Goal: Task Accomplishment & Management: Use online tool/utility

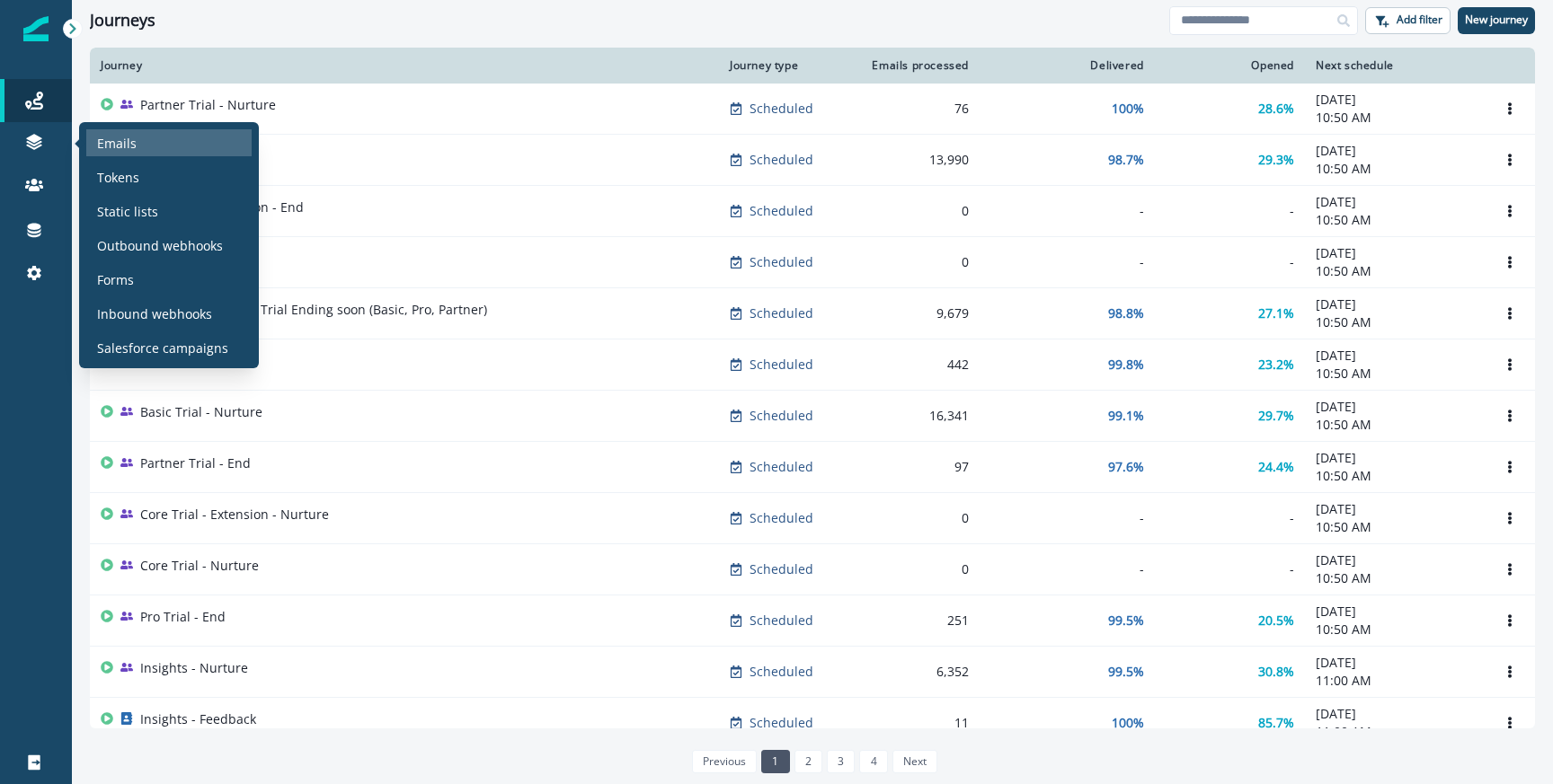
click at [125, 148] on p "Emails" at bounding box center [117, 143] width 40 height 19
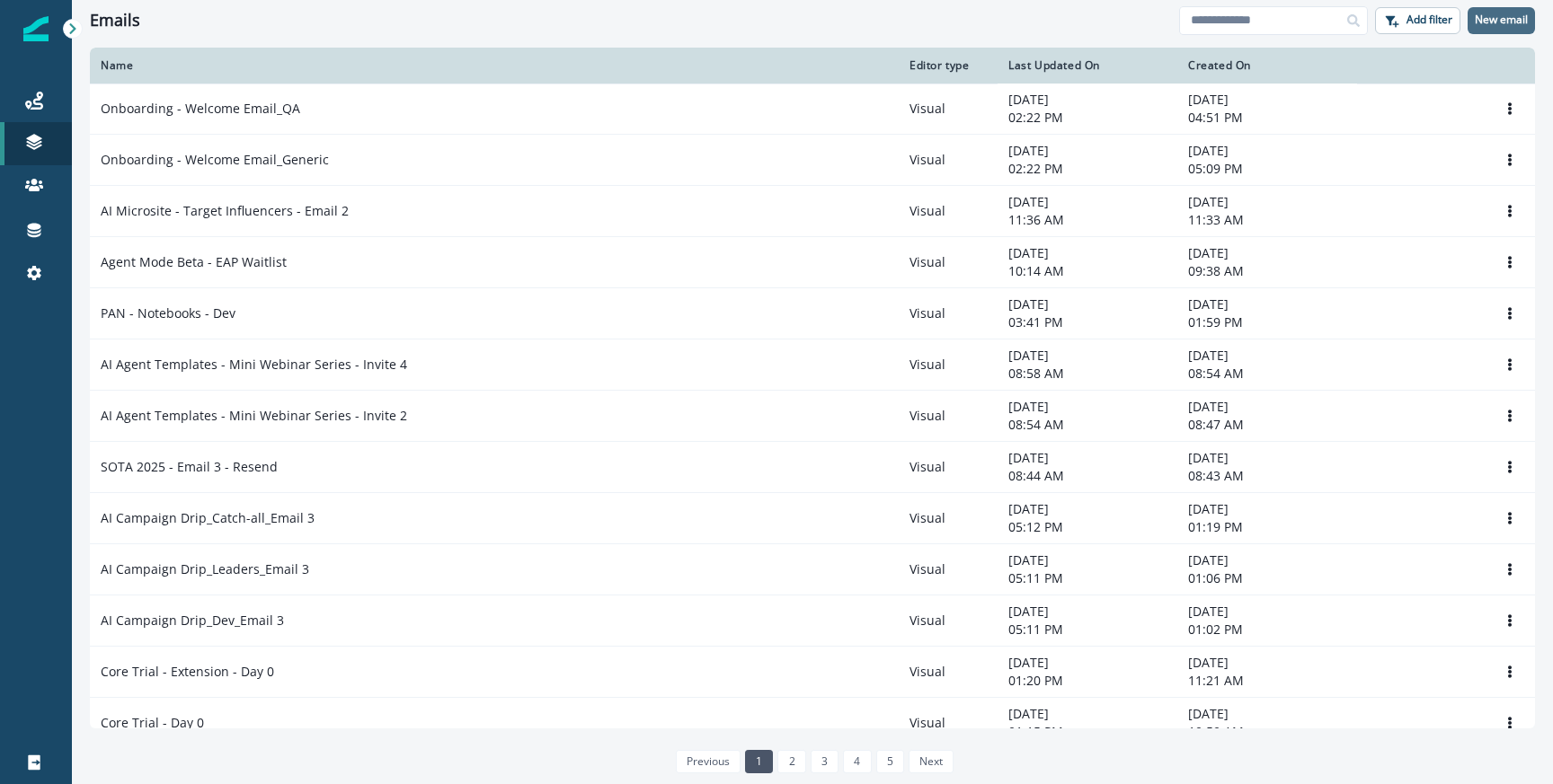
click at [1503, 20] on p "New email" at bounding box center [1501, 20] width 53 height 13
click at [29, 85] on link "Journeys" at bounding box center [35, 100] width 71 height 43
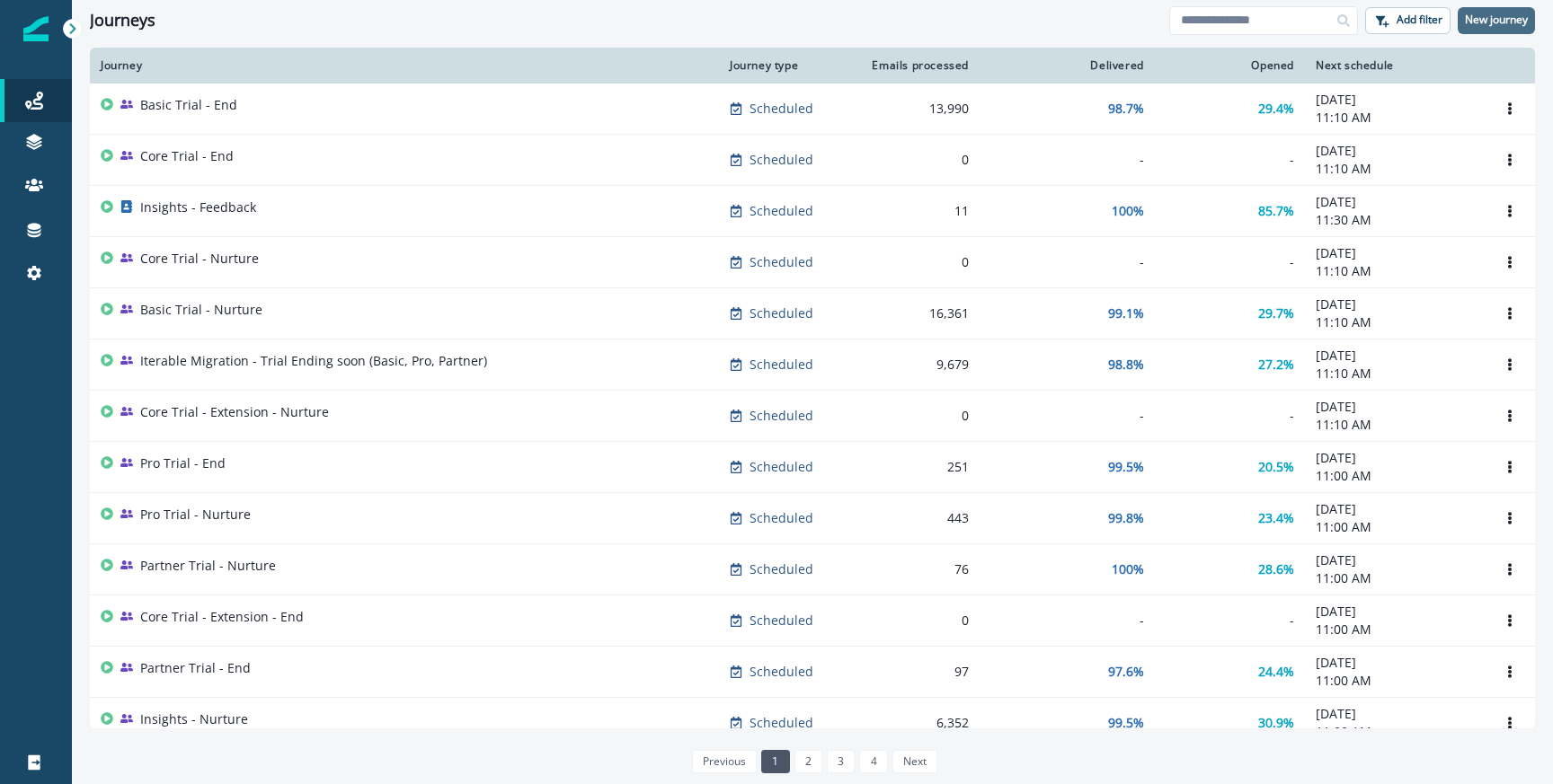
click at [1518, 20] on p "New journey" at bounding box center [1496, 20] width 63 height 13
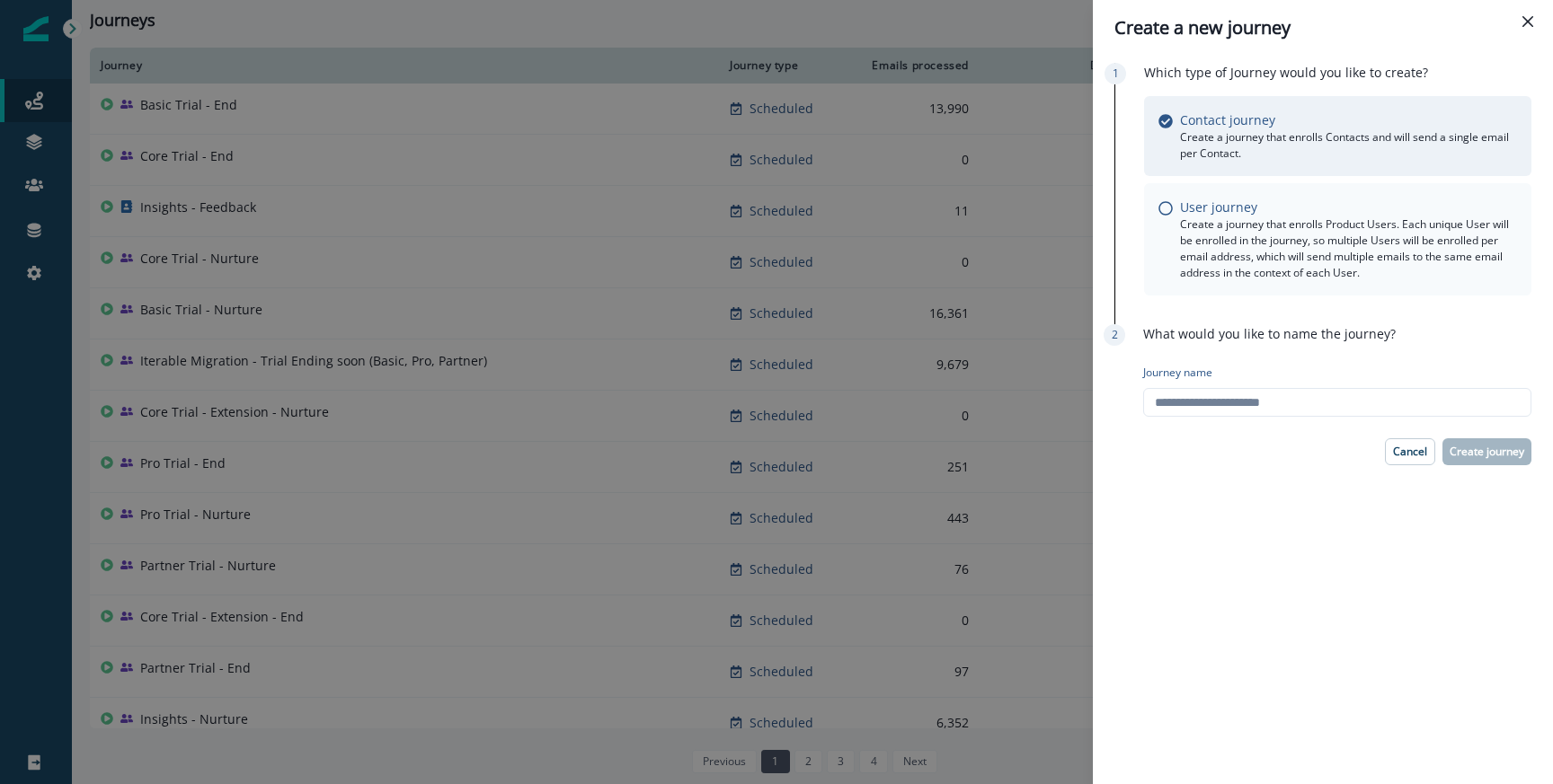
click at [1228, 227] on p "Create a journey that enrolls Product Users. Each unique User will be enrolled …" at bounding box center [1348, 249] width 337 height 65
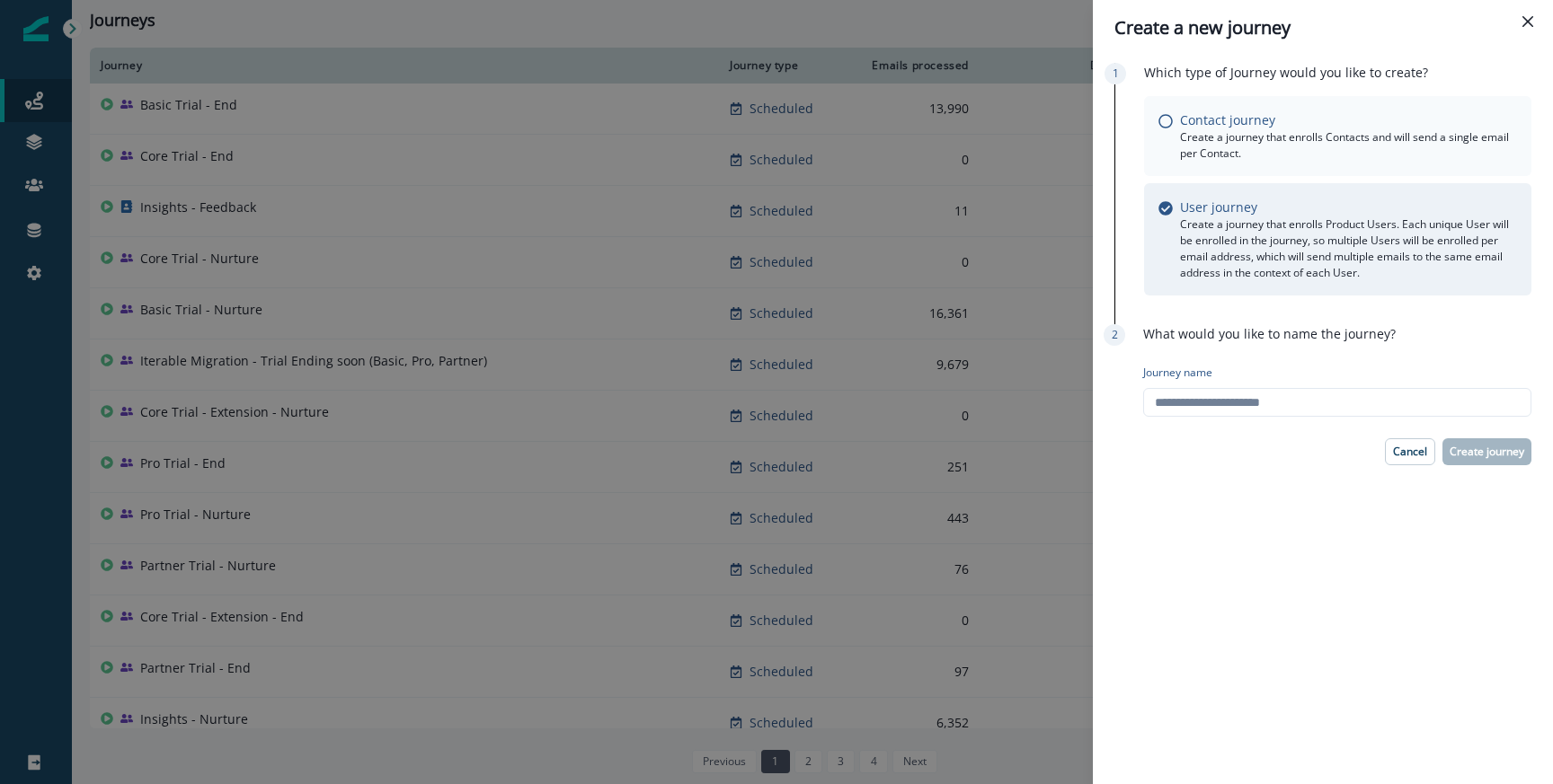
click at [1181, 151] on p "Create a journey that enrolls Contacts and will send a single email per Contact." at bounding box center [1348, 146] width 337 height 33
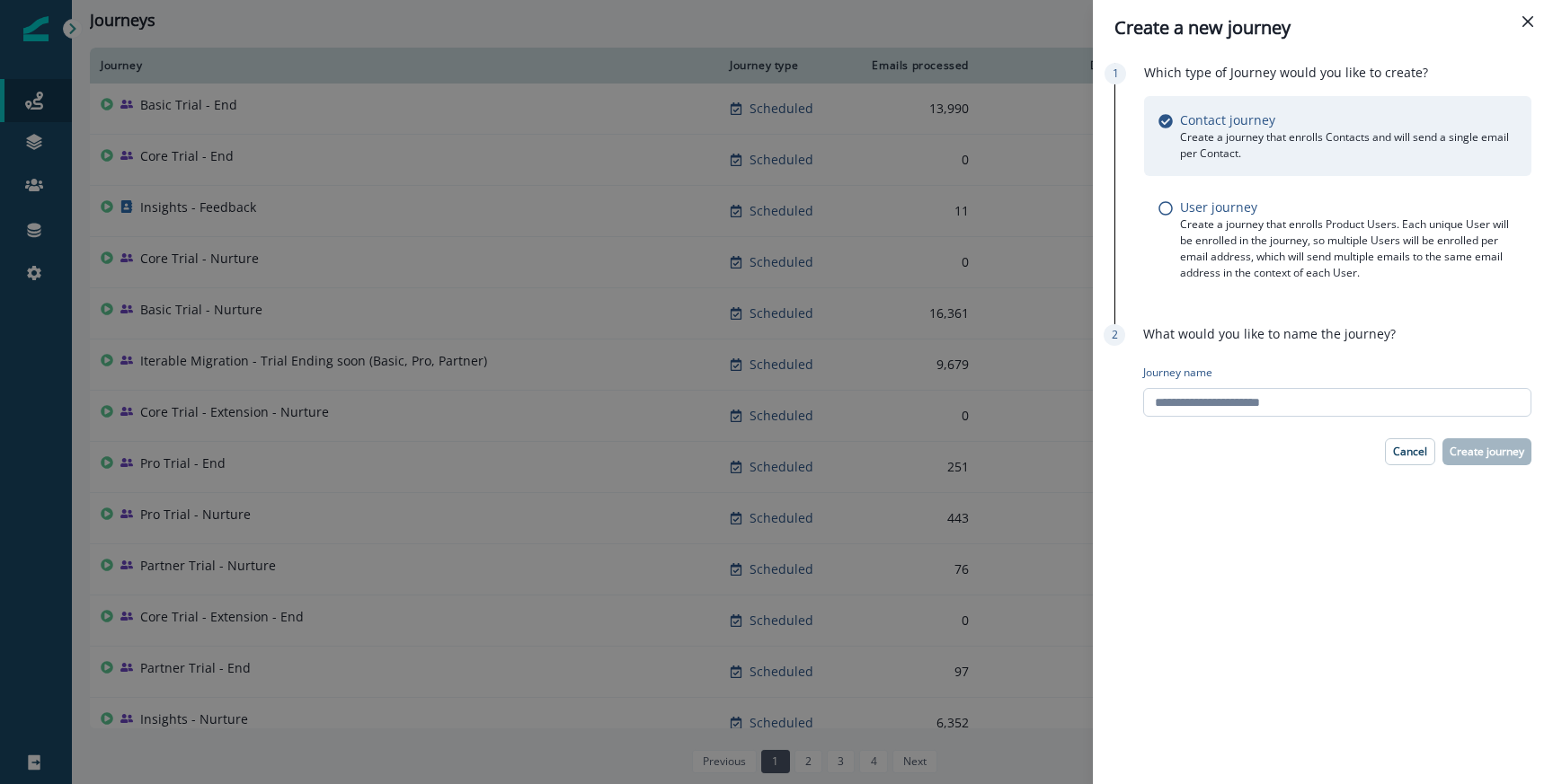
click at [1206, 399] on input "Journey name" at bounding box center [1337, 402] width 388 height 29
type input "**********"
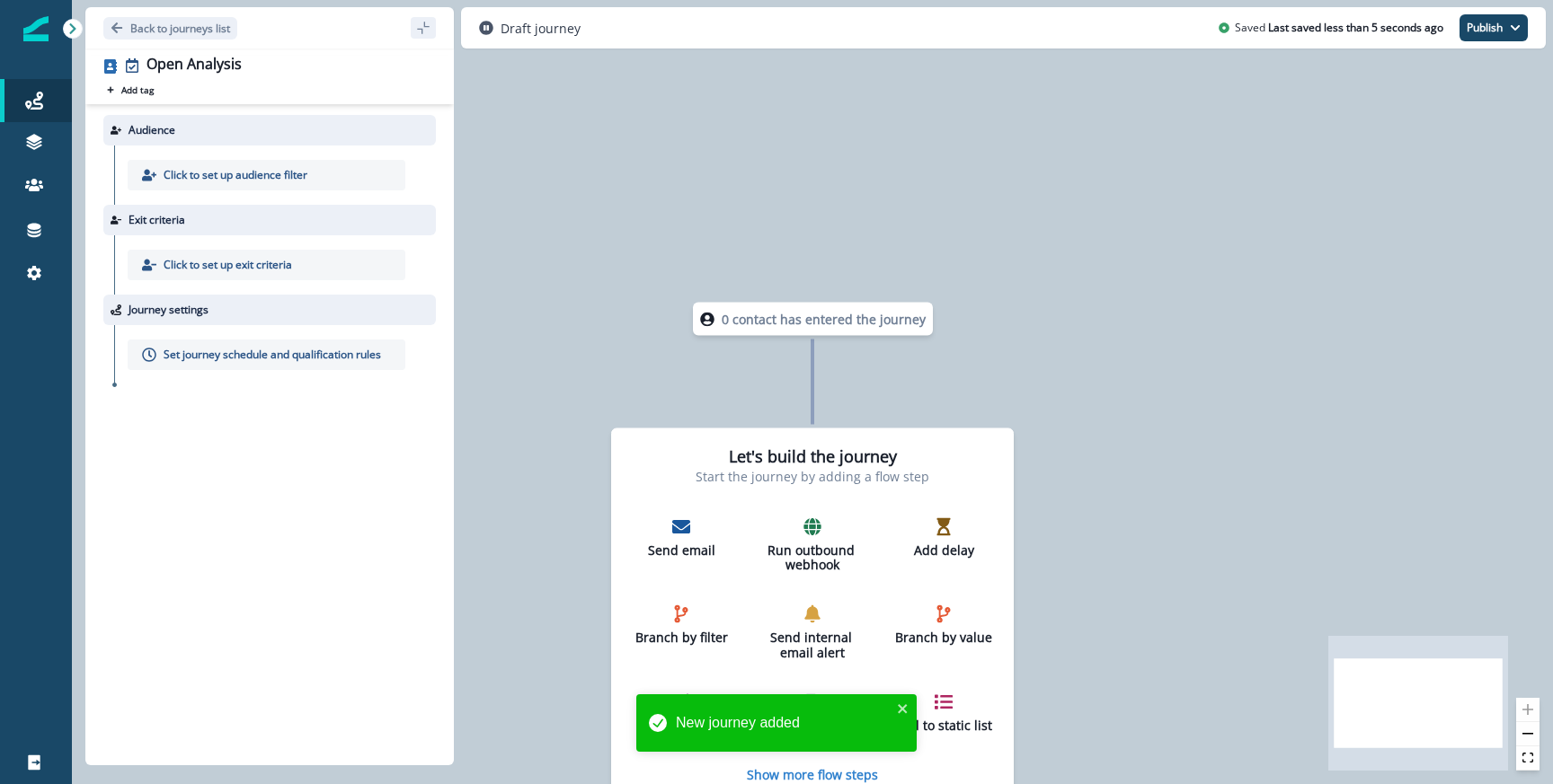
click at [210, 40] on div "Back to journeys list" at bounding box center [269, 28] width 368 height 42
click at [276, 172] on p "Click to set up audience filter" at bounding box center [235, 175] width 144 height 16
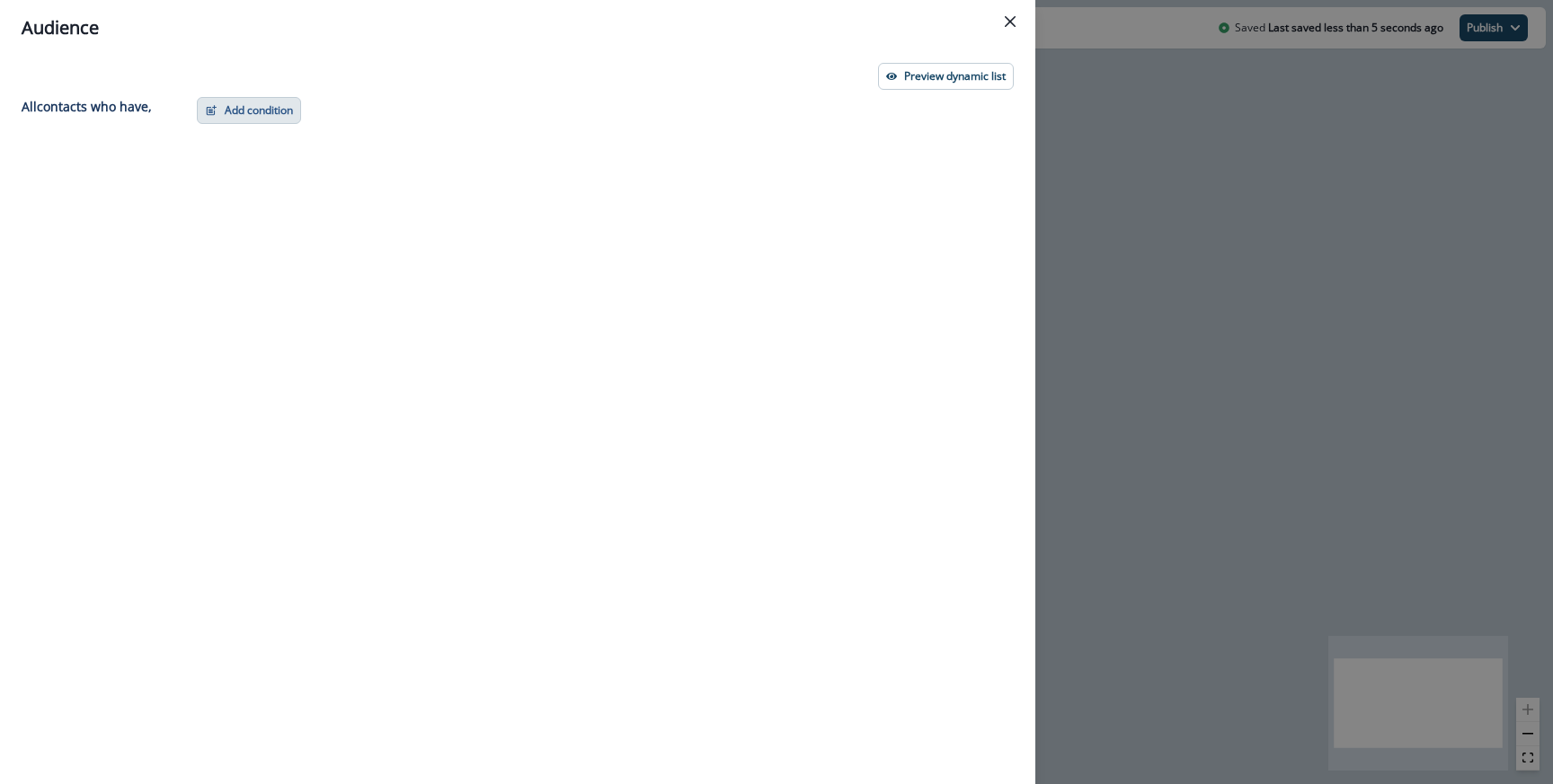
click at [239, 103] on button "Add condition" at bounding box center [249, 110] width 104 height 27
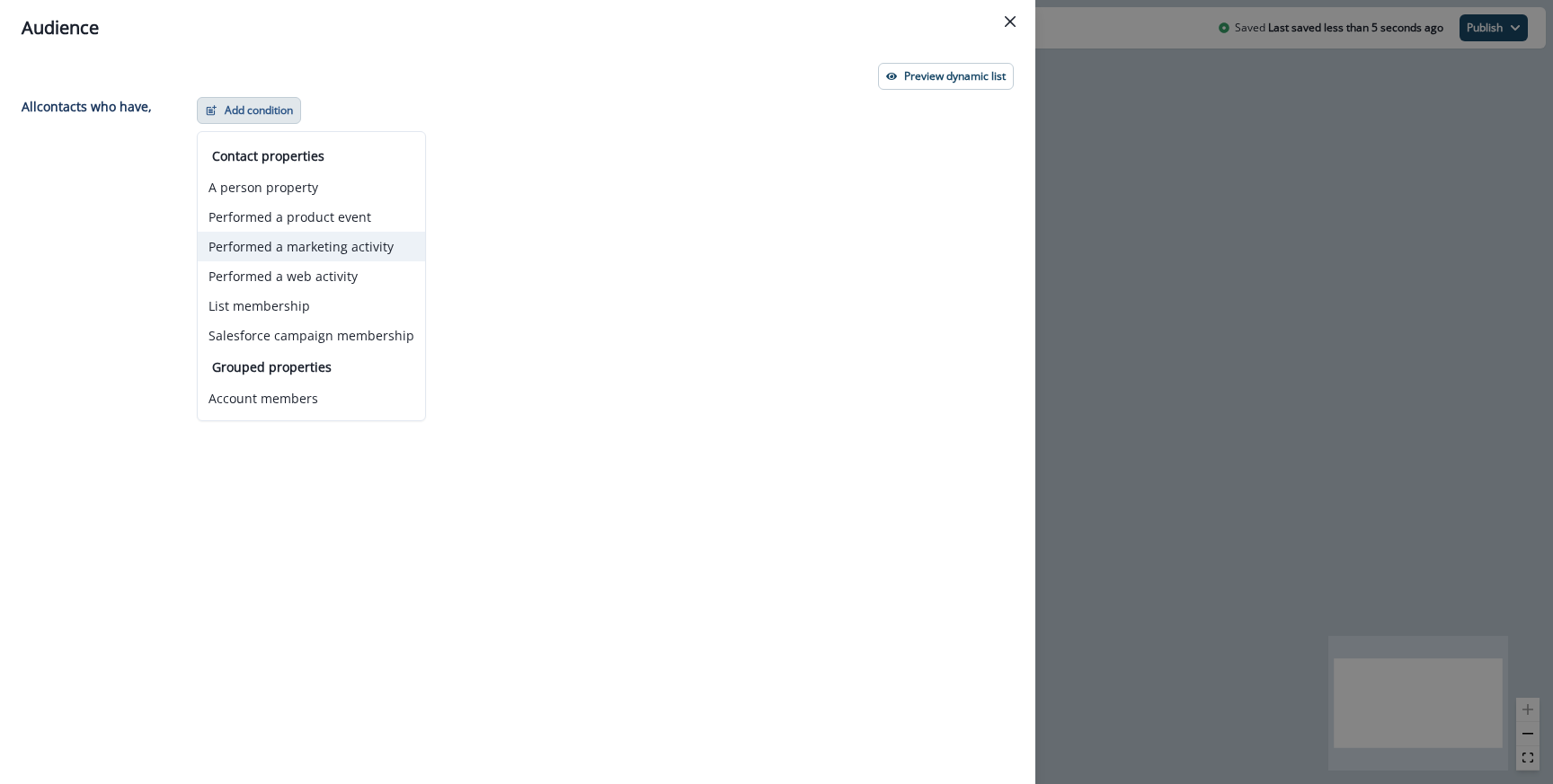
click at [303, 260] on button "Performed a marketing activity" at bounding box center [311, 246] width 227 height 30
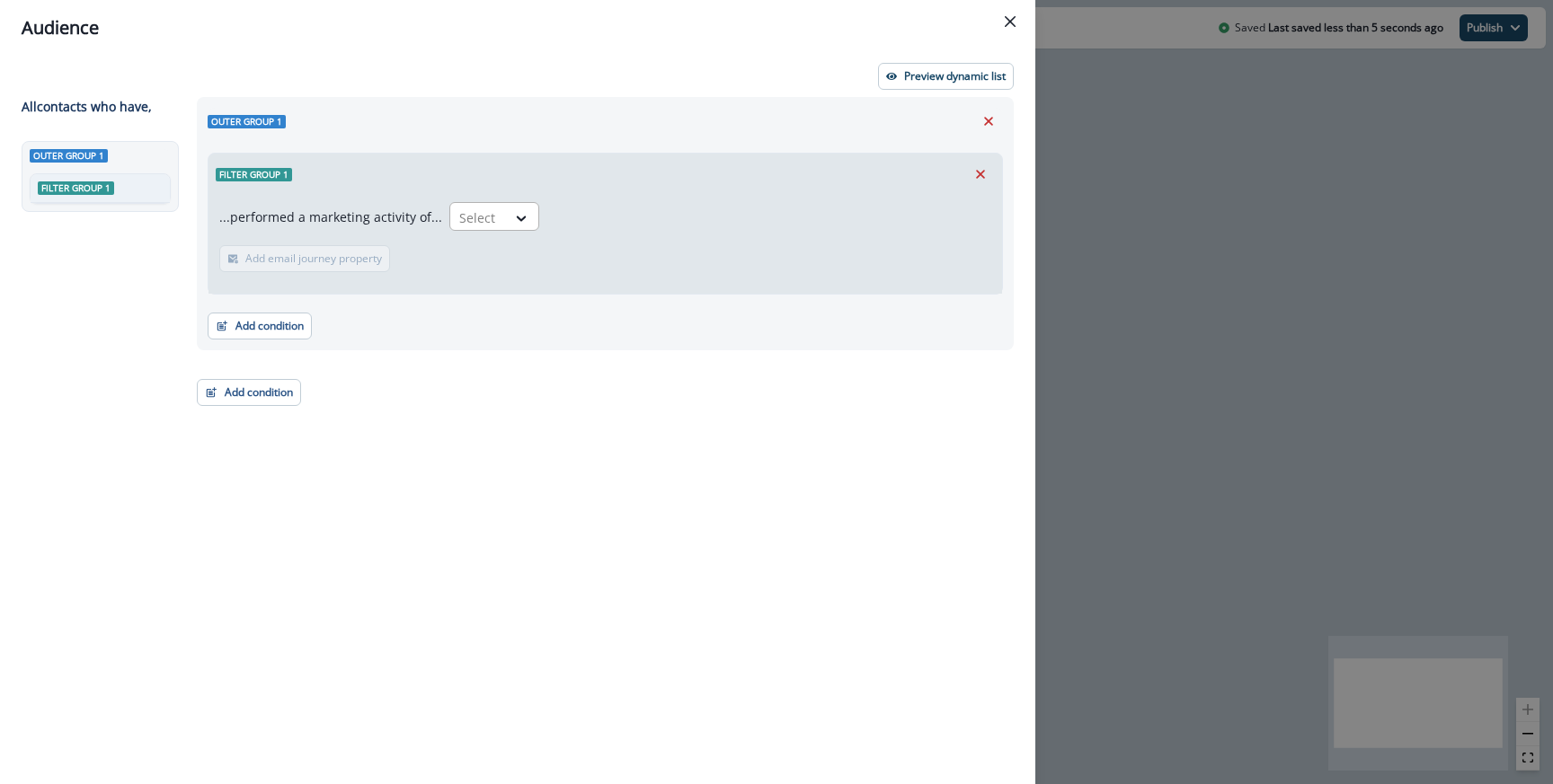
click at [481, 221] on div at bounding box center [478, 217] width 38 height 23
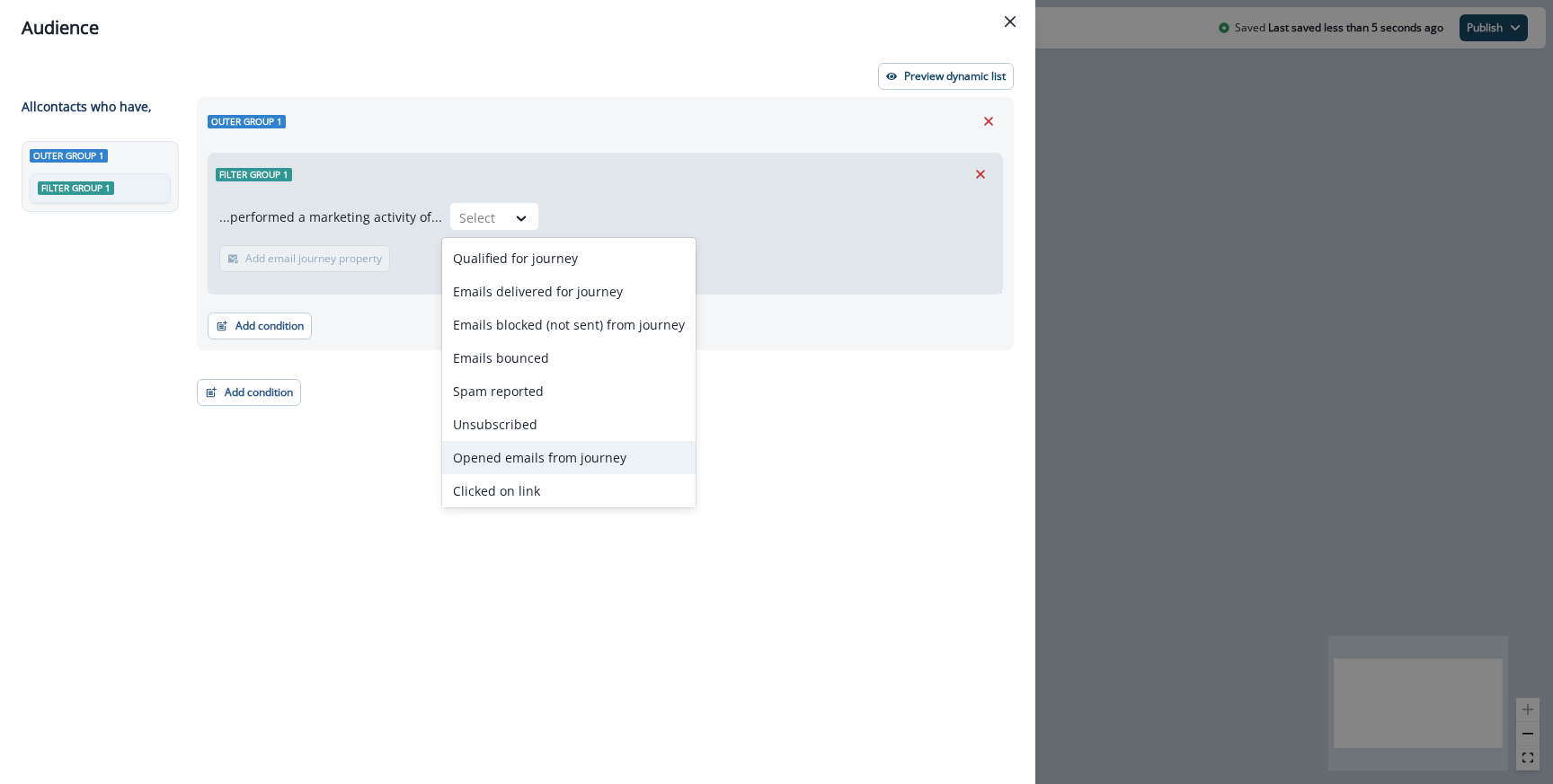
click at [535, 459] on div "Opened emails from journey" at bounding box center [569, 458] width 253 height 33
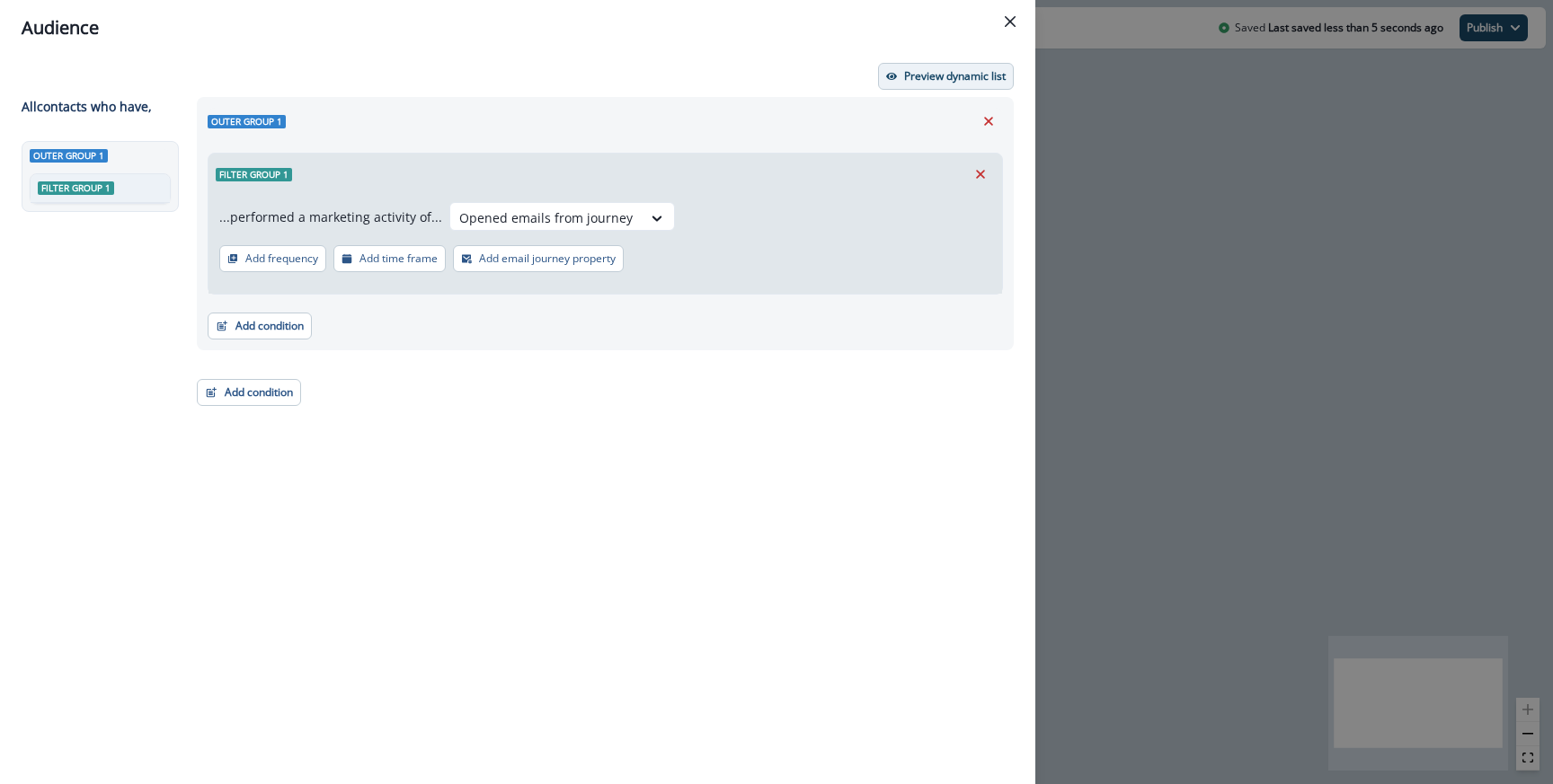
click at [915, 71] on p "Preview dynamic list" at bounding box center [954, 76] width 101 height 13
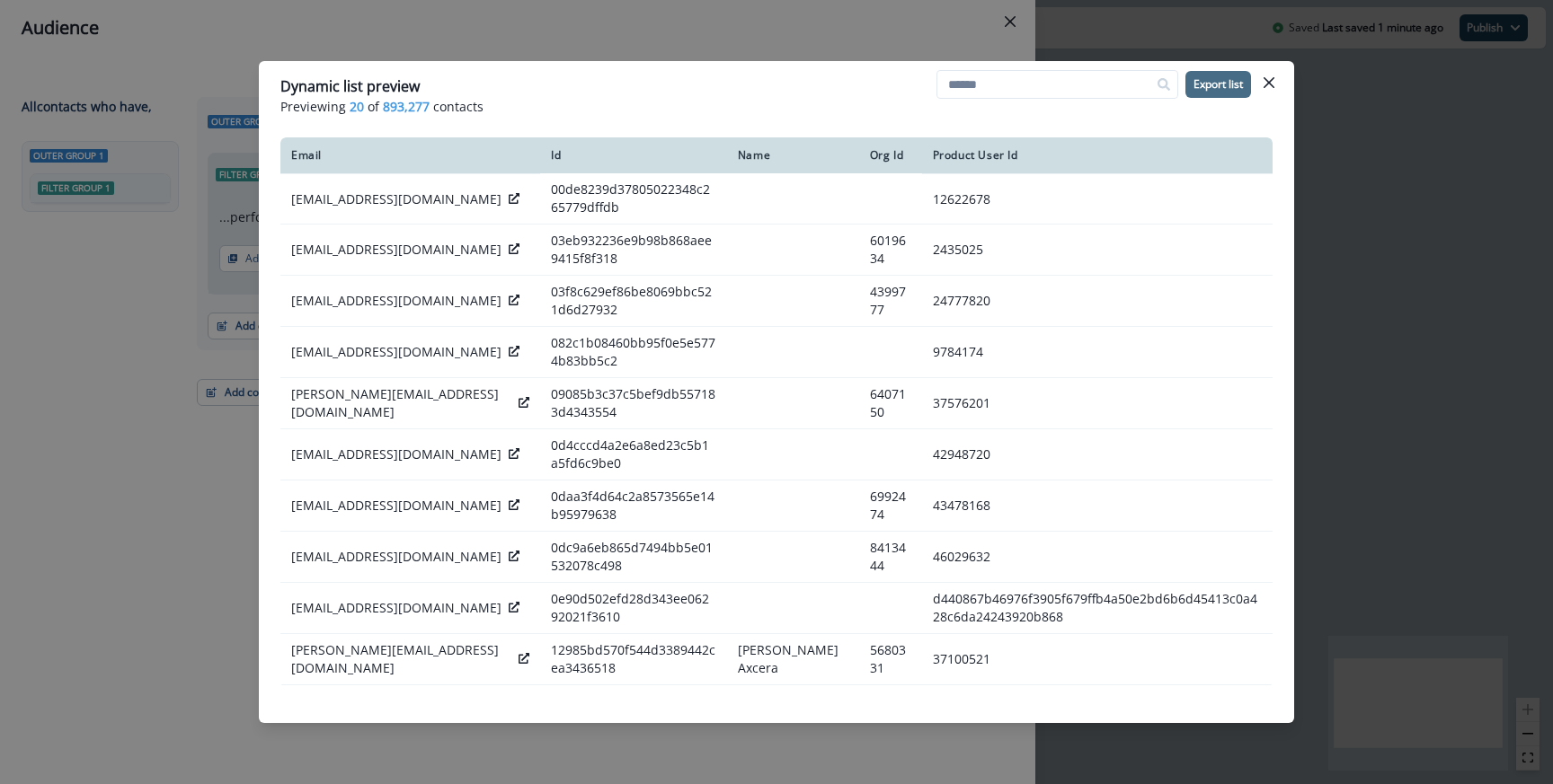
click at [1205, 80] on p "Export list" at bounding box center [1217, 84] width 50 height 13
click at [668, 24] on div "Dynamic list preview Previewing 20 of 893,277 contacts Export list Email Id Nam…" at bounding box center [776, 392] width 1553 height 784
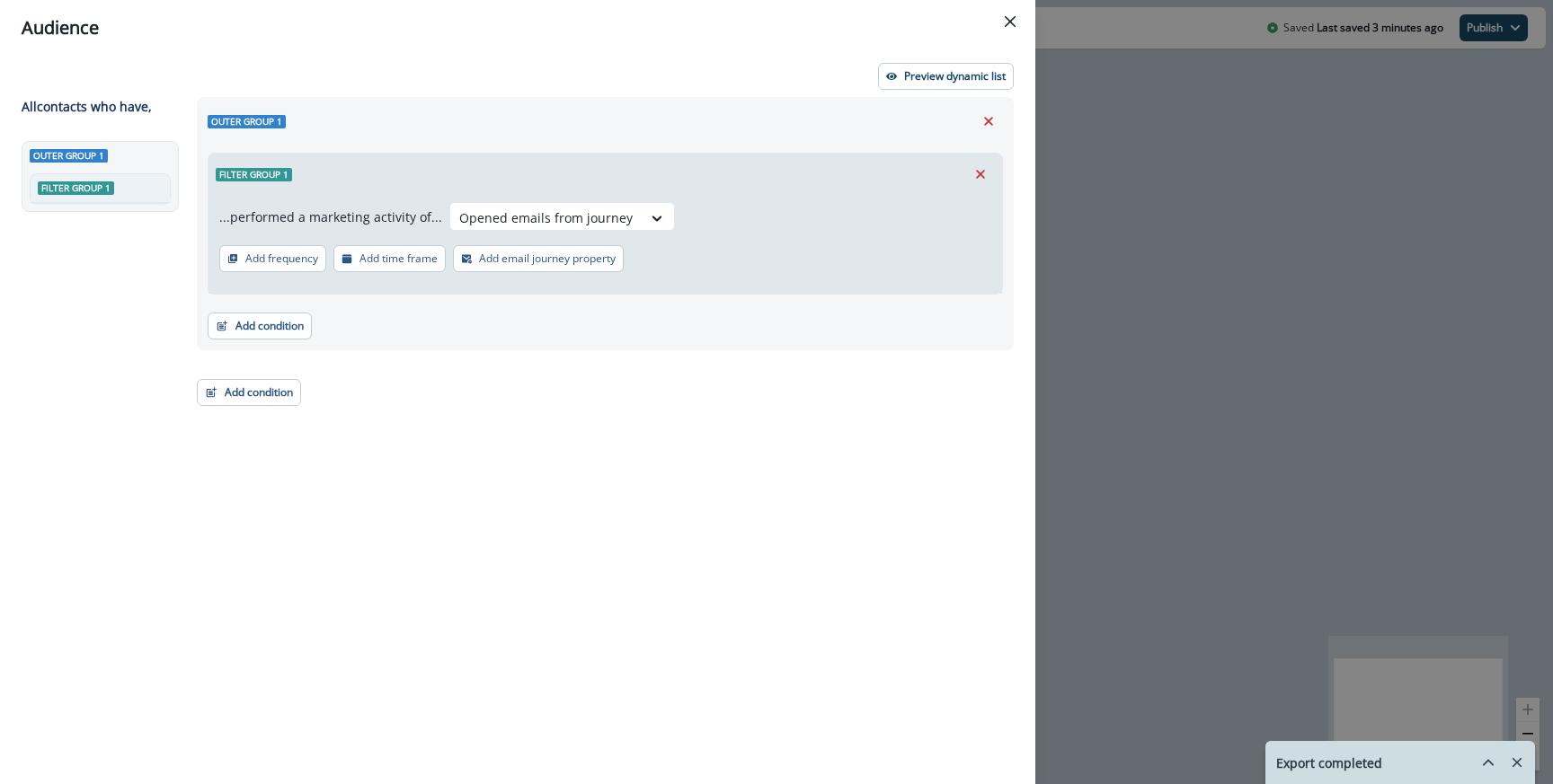
click at [1169, 206] on div "Audience Preview dynamic list All contact s who have, Outer group 1 Filter grou…" at bounding box center [776, 392] width 1553 height 784
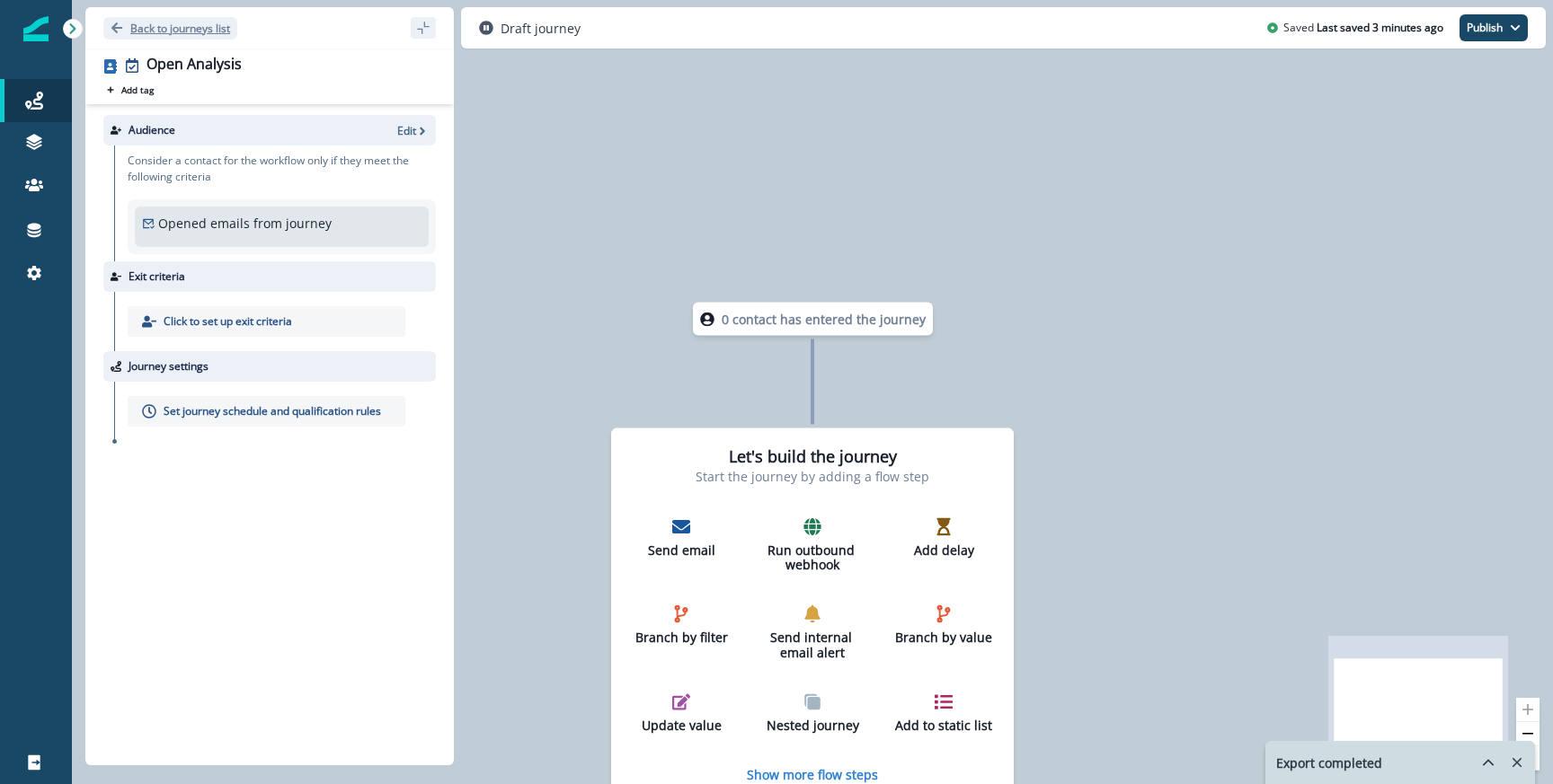
click at [160, 31] on p "Back to journeys list" at bounding box center [180, 28] width 99 height 15
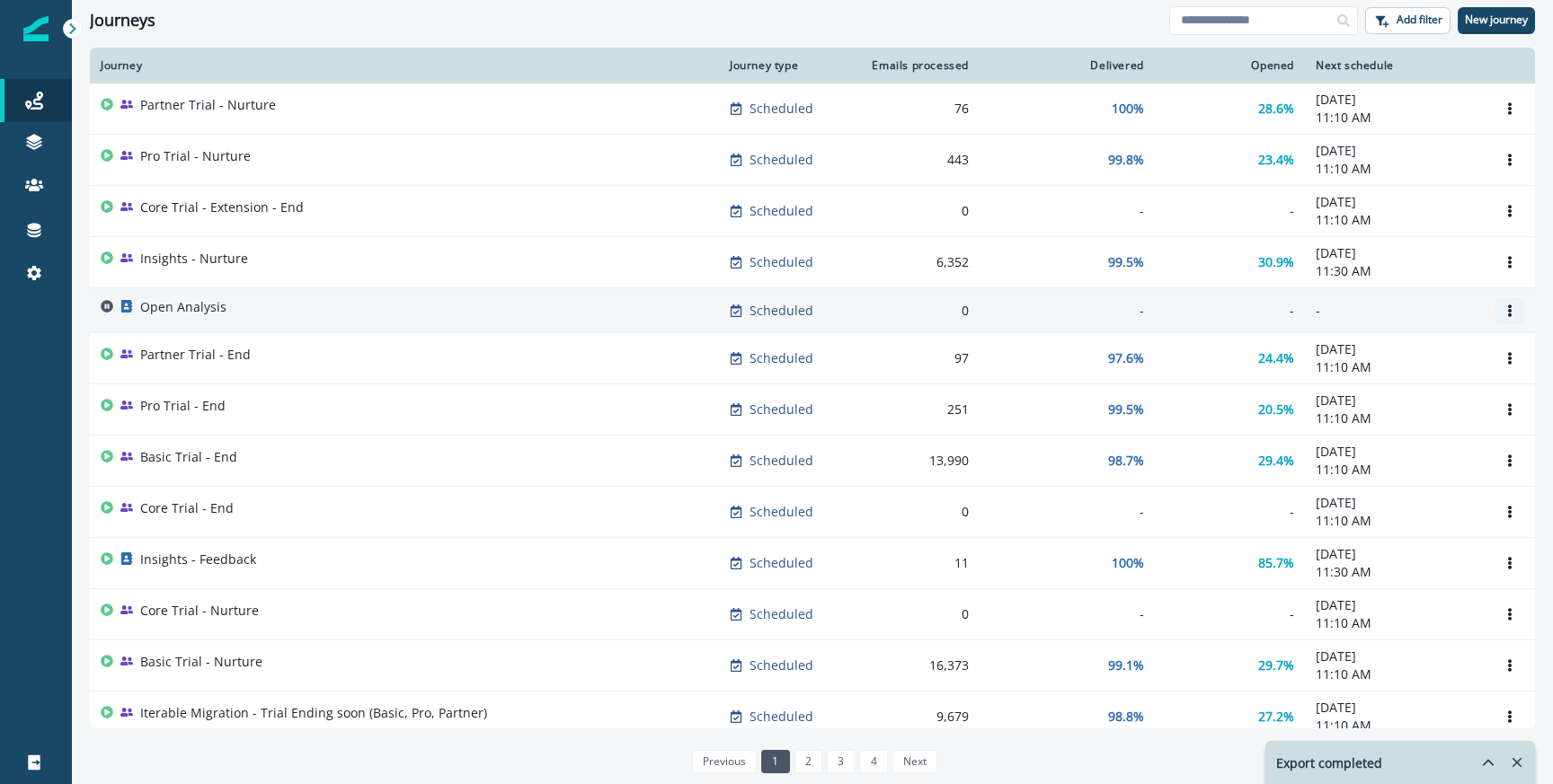
click at [1517, 311] on button "Options" at bounding box center [1510, 311] width 29 height 27
click at [1399, 354] on button "Clone" at bounding box center [1423, 354] width 200 height 29
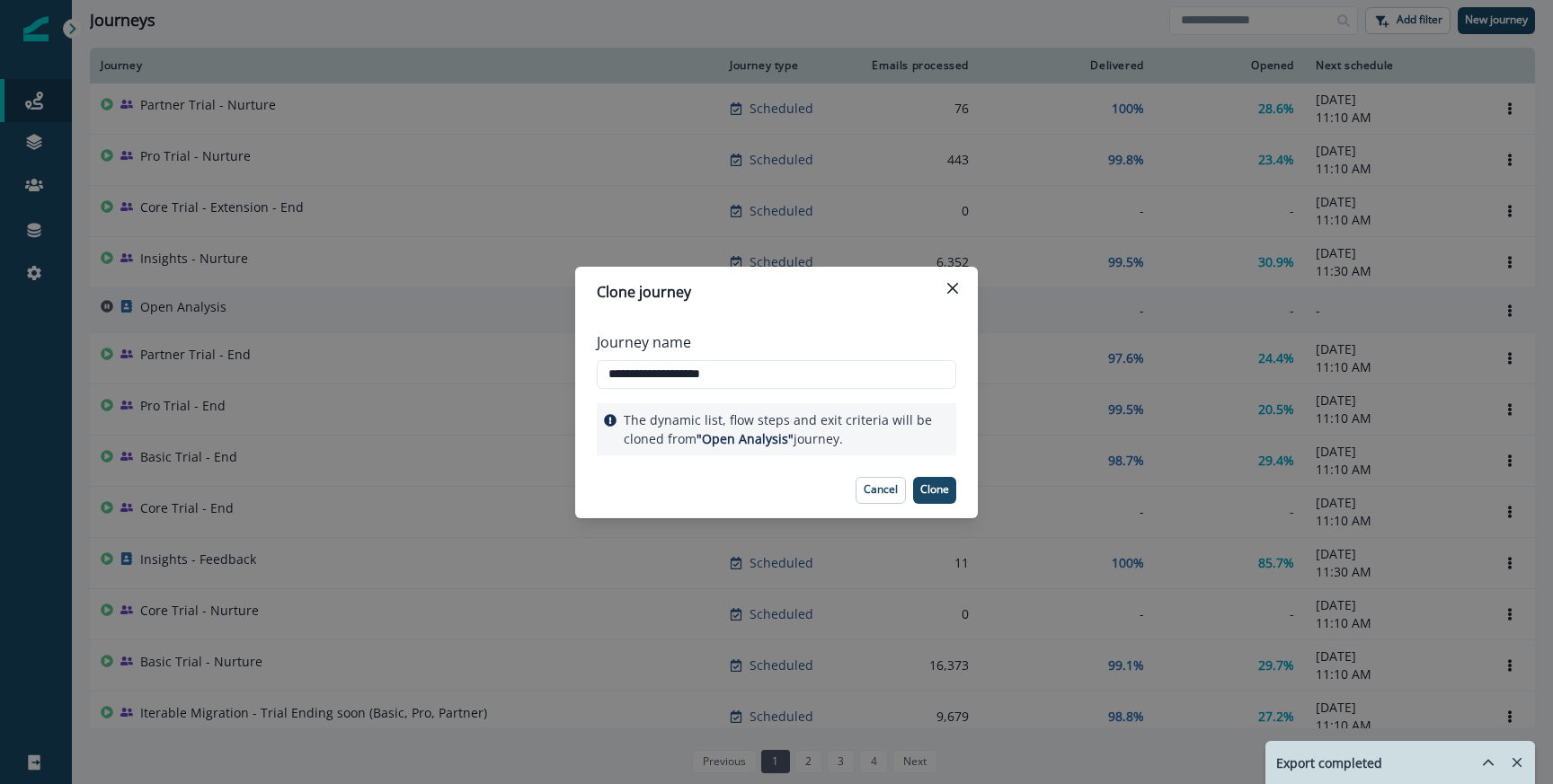
type input "**********"
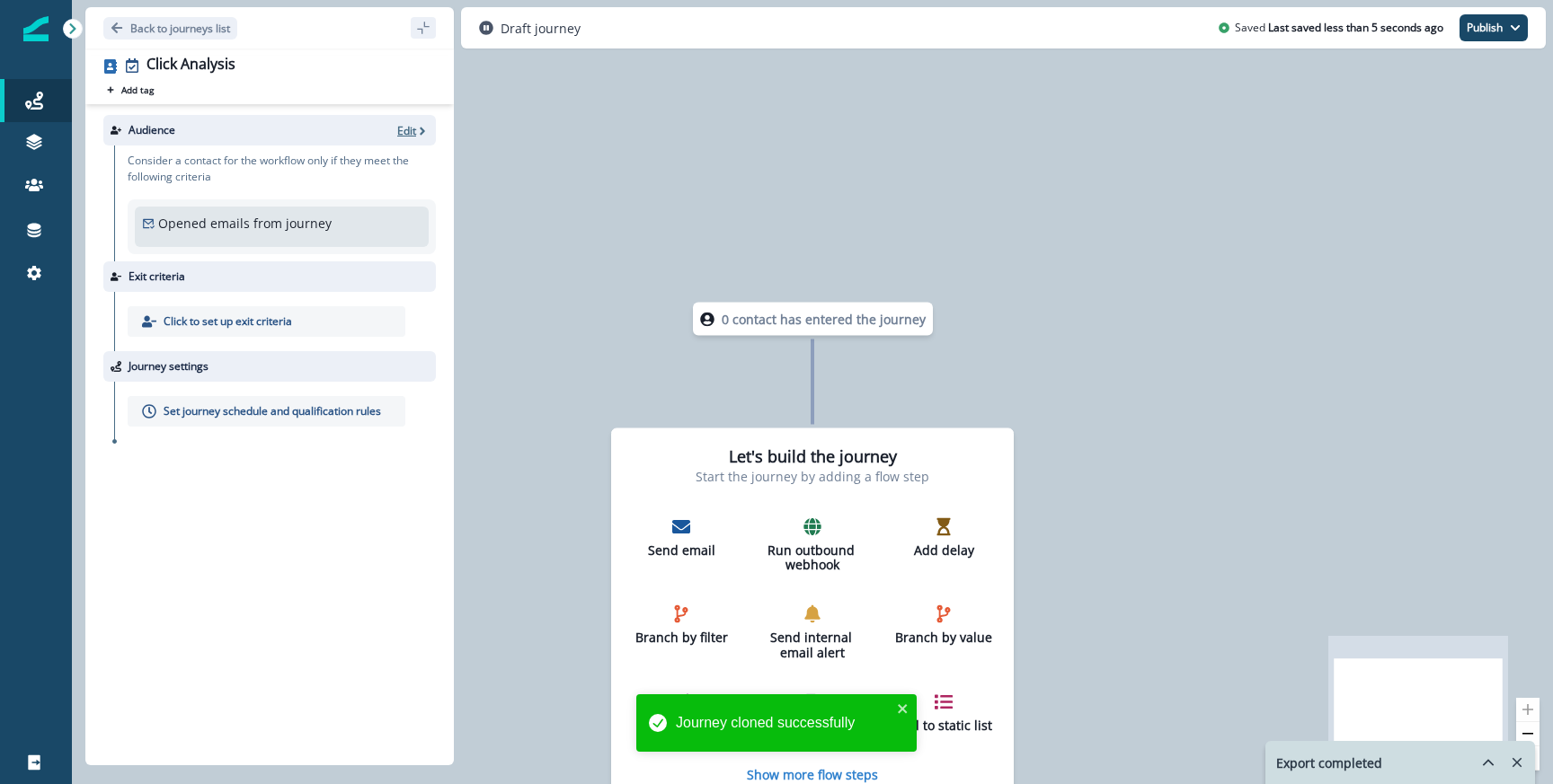
click at [421, 131] on icon "button" at bounding box center [422, 130] width 5 height 8
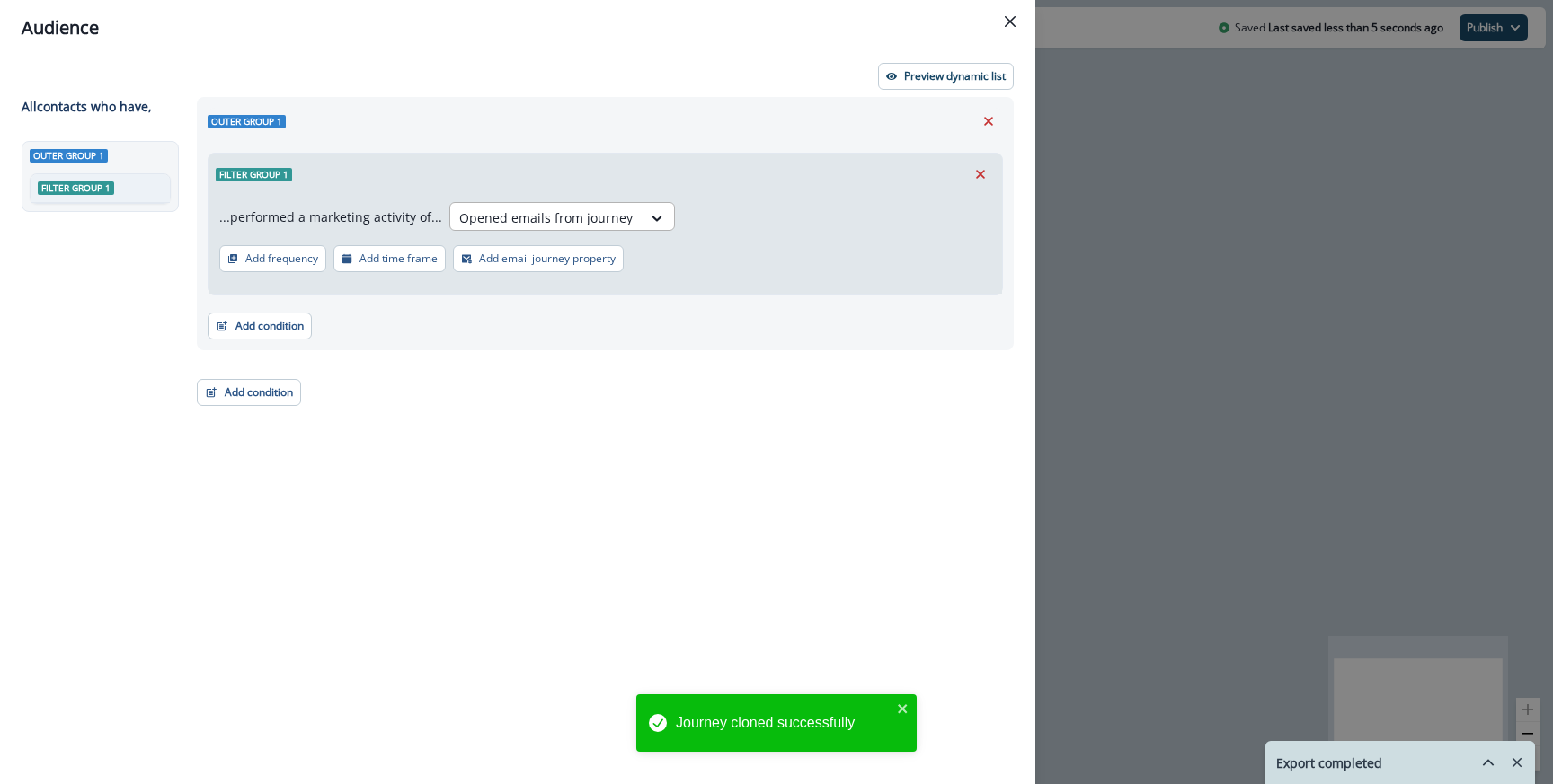
click at [586, 210] on div at bounding box center [546, 217] width 174 height 23
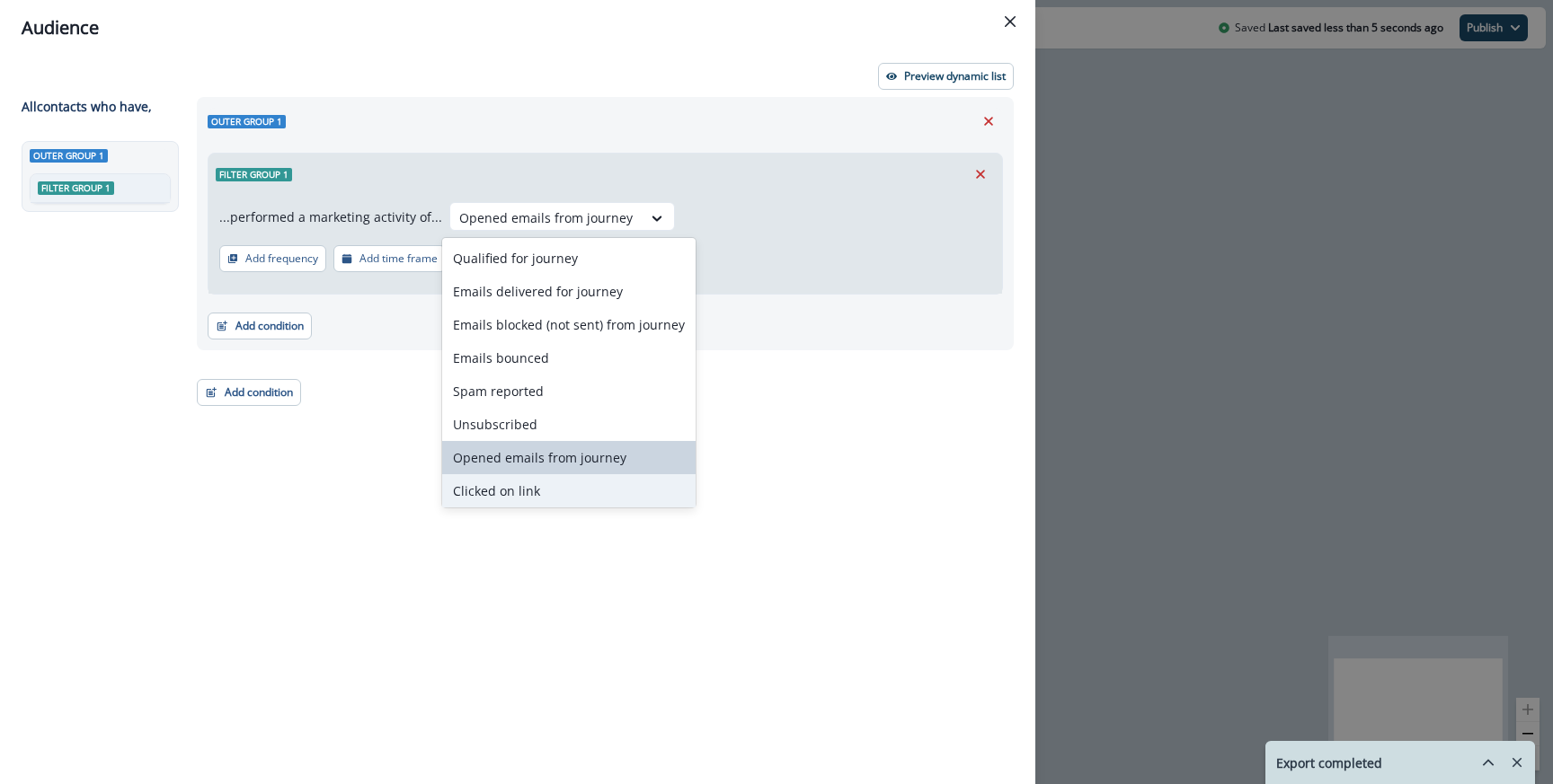
click at [566, 501] on div "Clicked on link" at bounding box center [569, 490] width 253 height 33
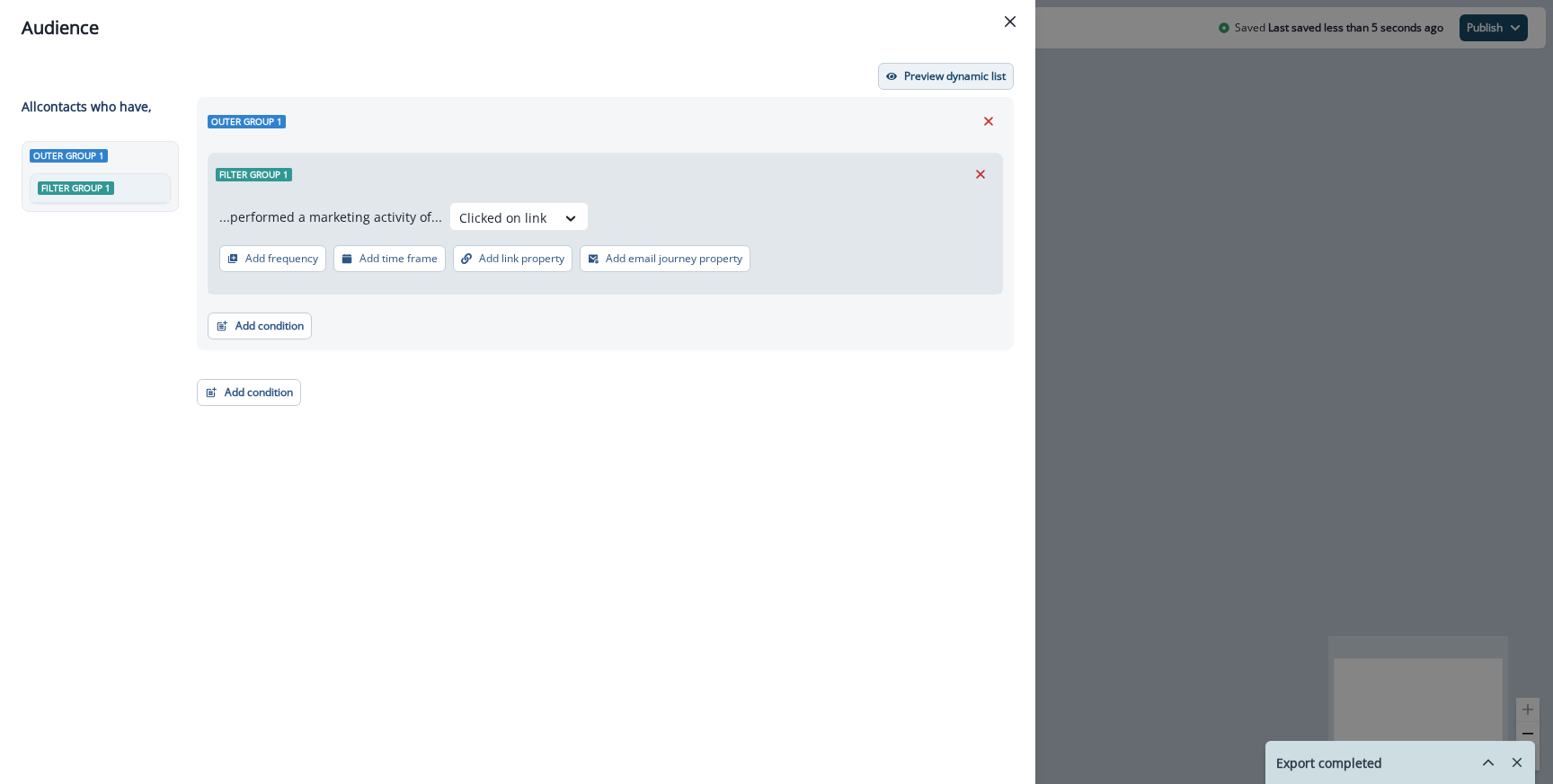
click at [908, 76] on p "Preview dynamic list" at bounding box center [954, 76] width 101 height 13
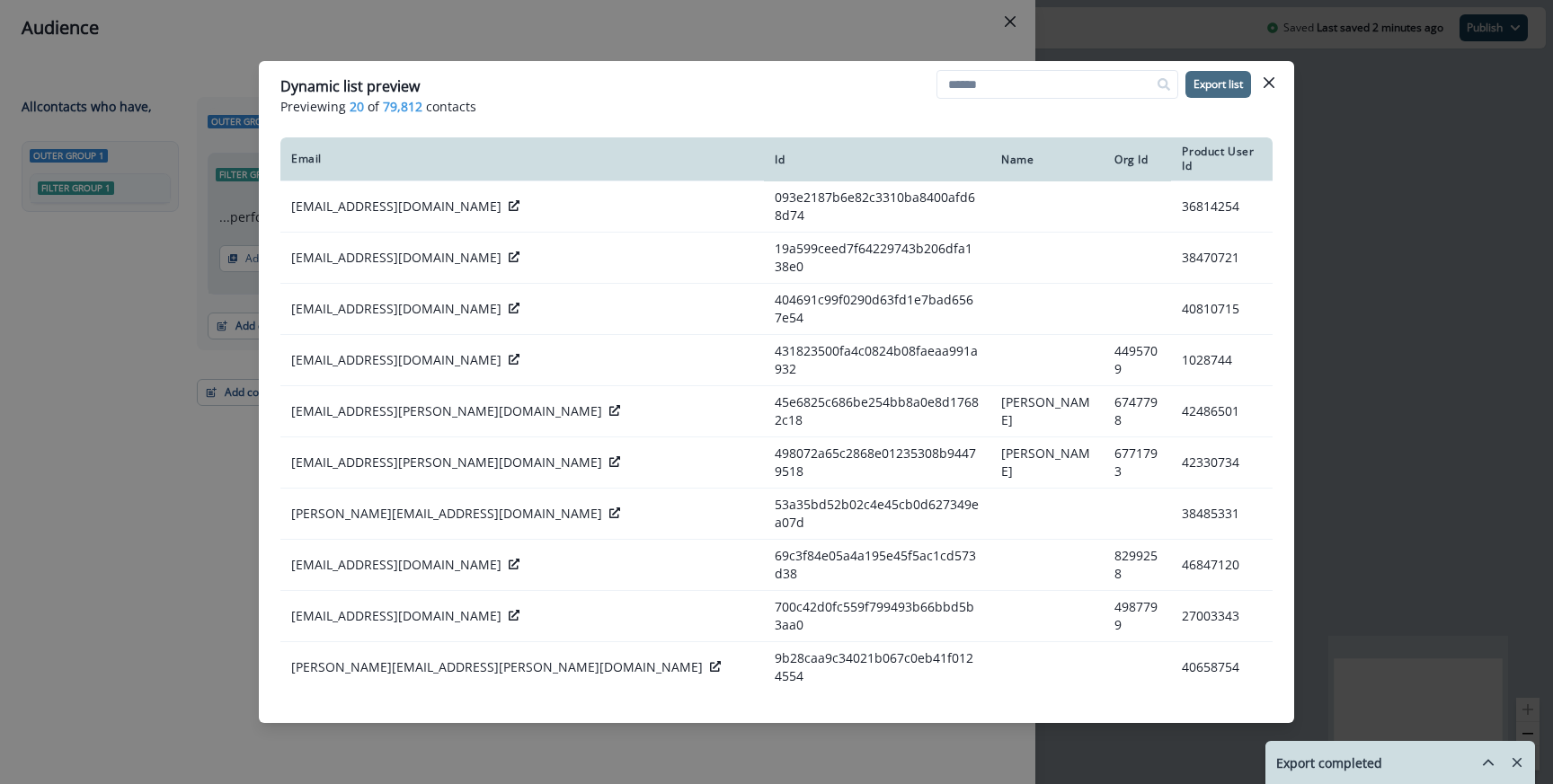
click at [1201, 78] on p "Export list" at bounding box center [1217, 84] width 50 height 13
click at [1432, 414] on div "Dynamic list preview Previewing 20 of 79,812 contacts Export list Email Id Name…" at bounding box center [776, 392] width 1553 height 784
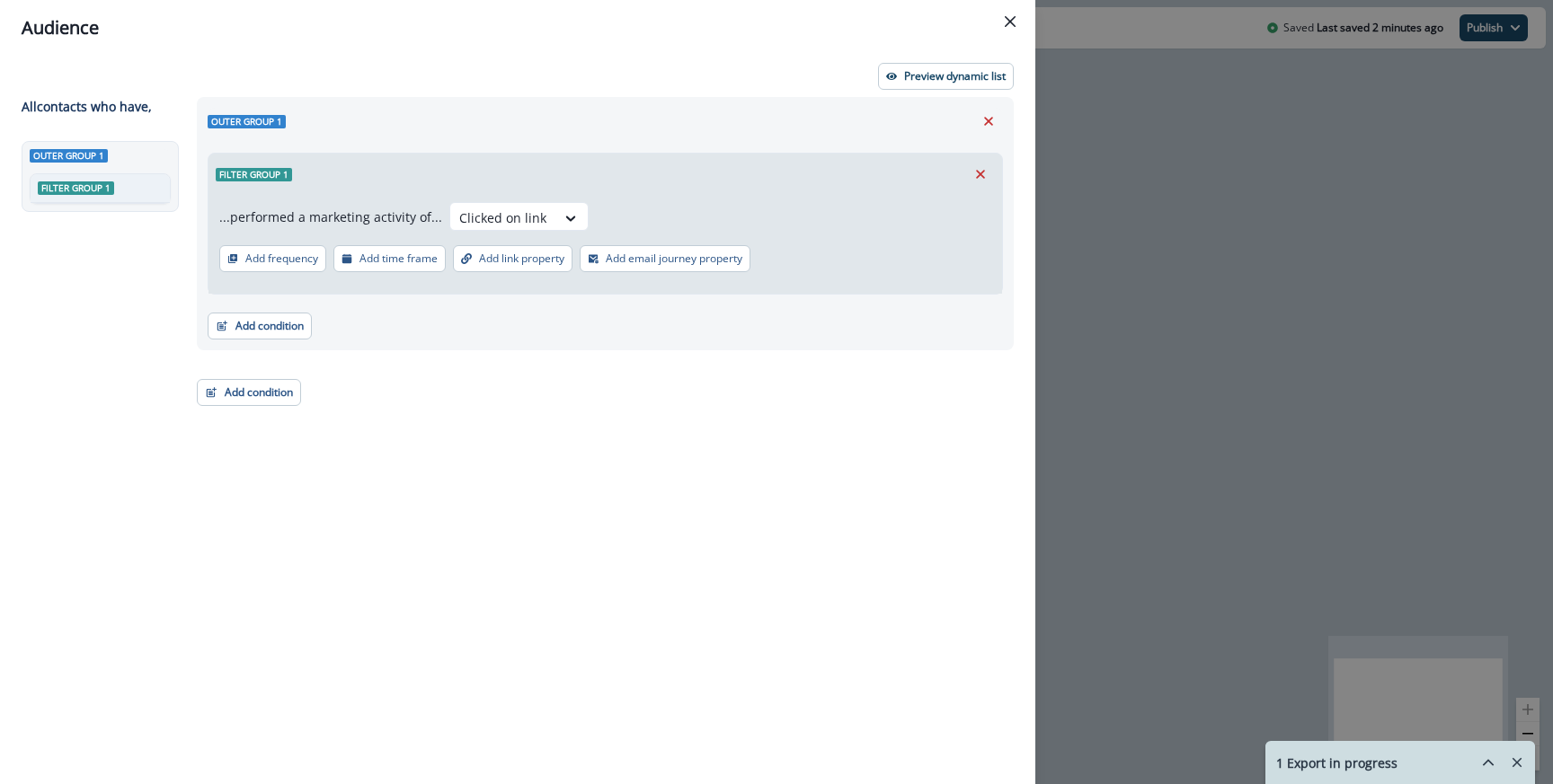
click at [1143, 201] on div "Audience Preview dynamic list All contact s who have, Outer group 1 Filter grou…" at bounding box center [776, 392] width 1553 height 784
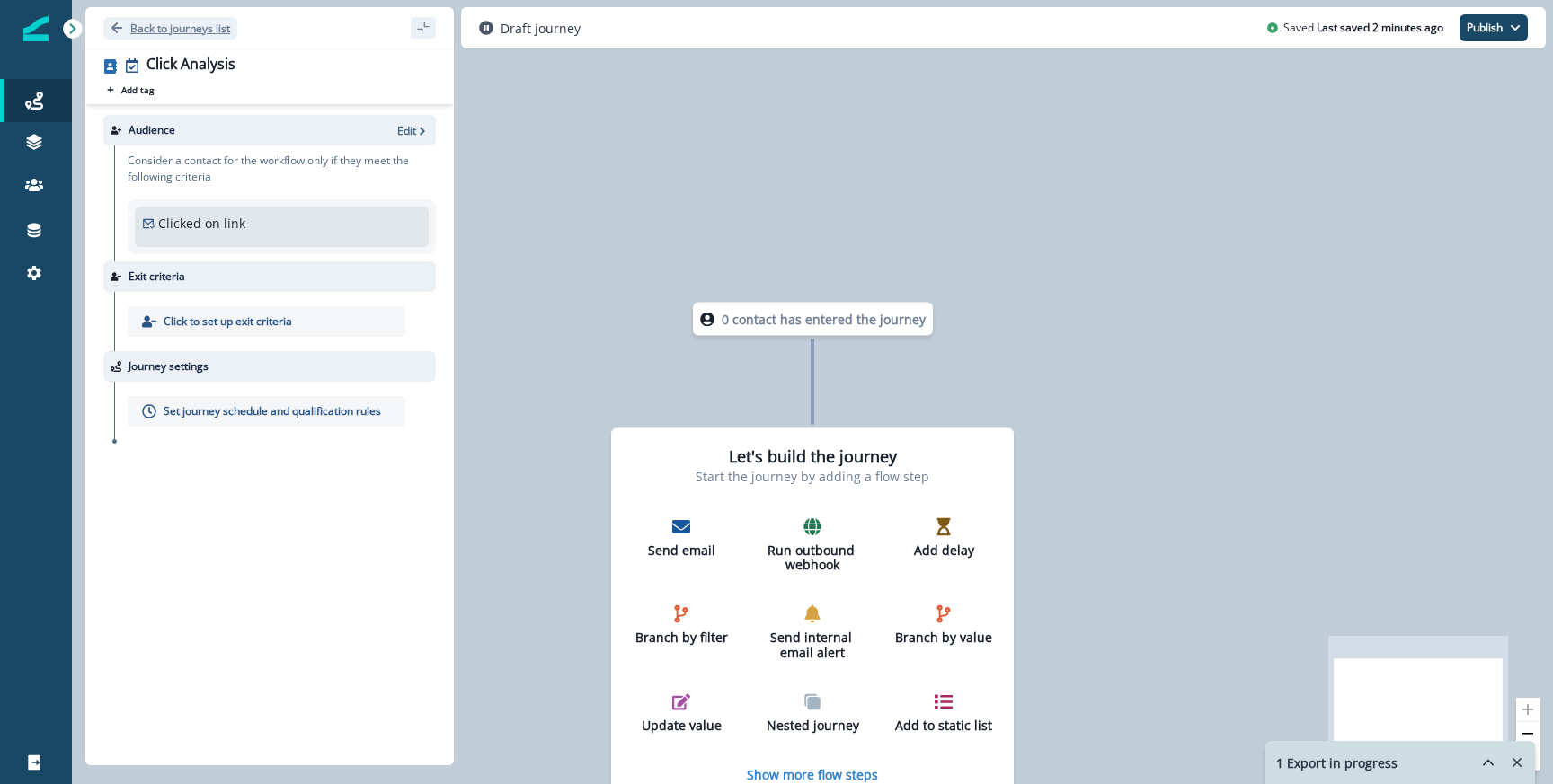
click at [181, 35] on button "Back to journeys list" at bounding box center [170, 28] width 134 height 23
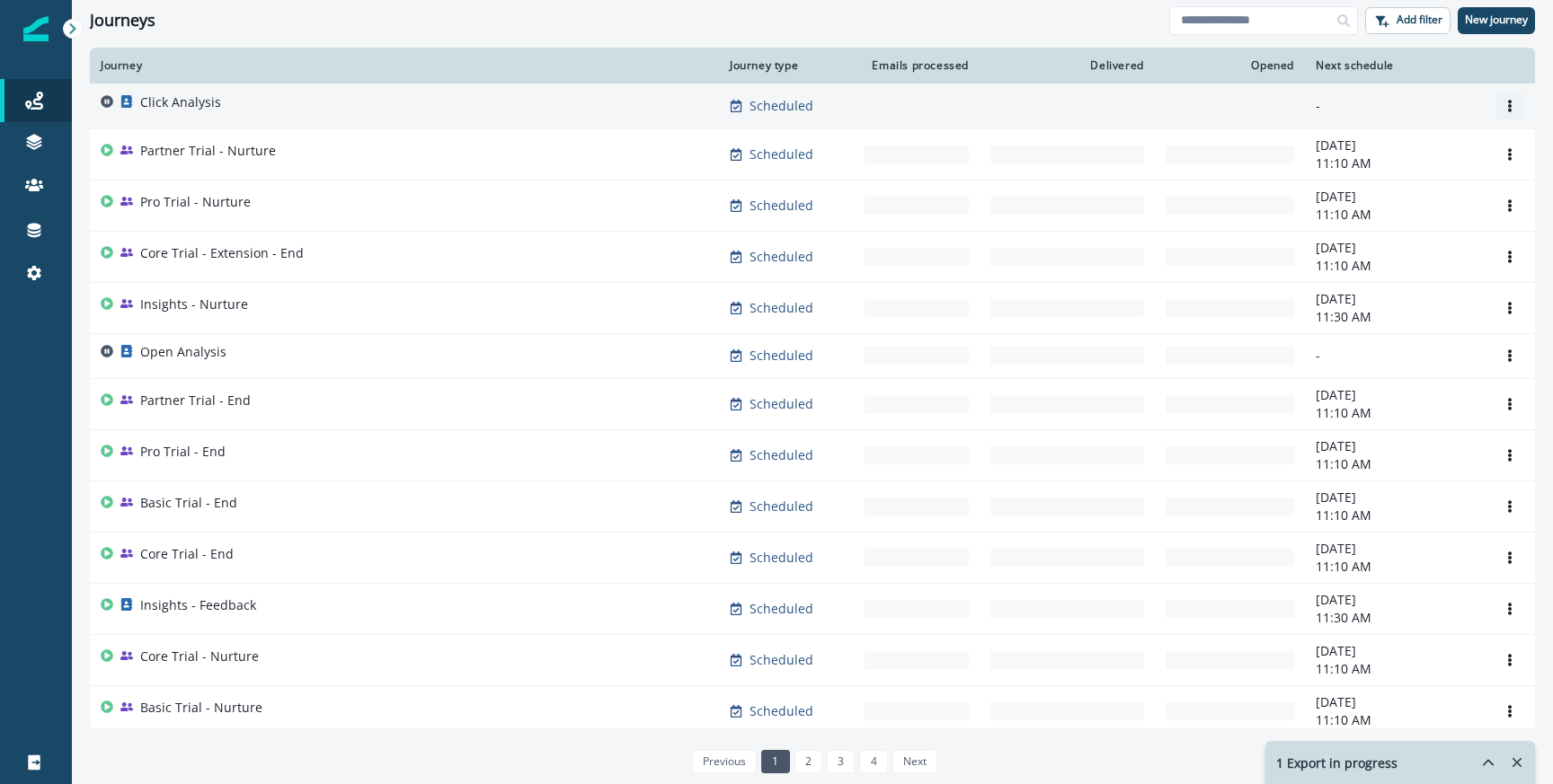
click at [1510, 108] on icon "Options" at bounding box center [1510, 106] width 13 height 13
click at [1389, 145] on button "Clone" at bounding box center [1423, 149] width 200 height 29
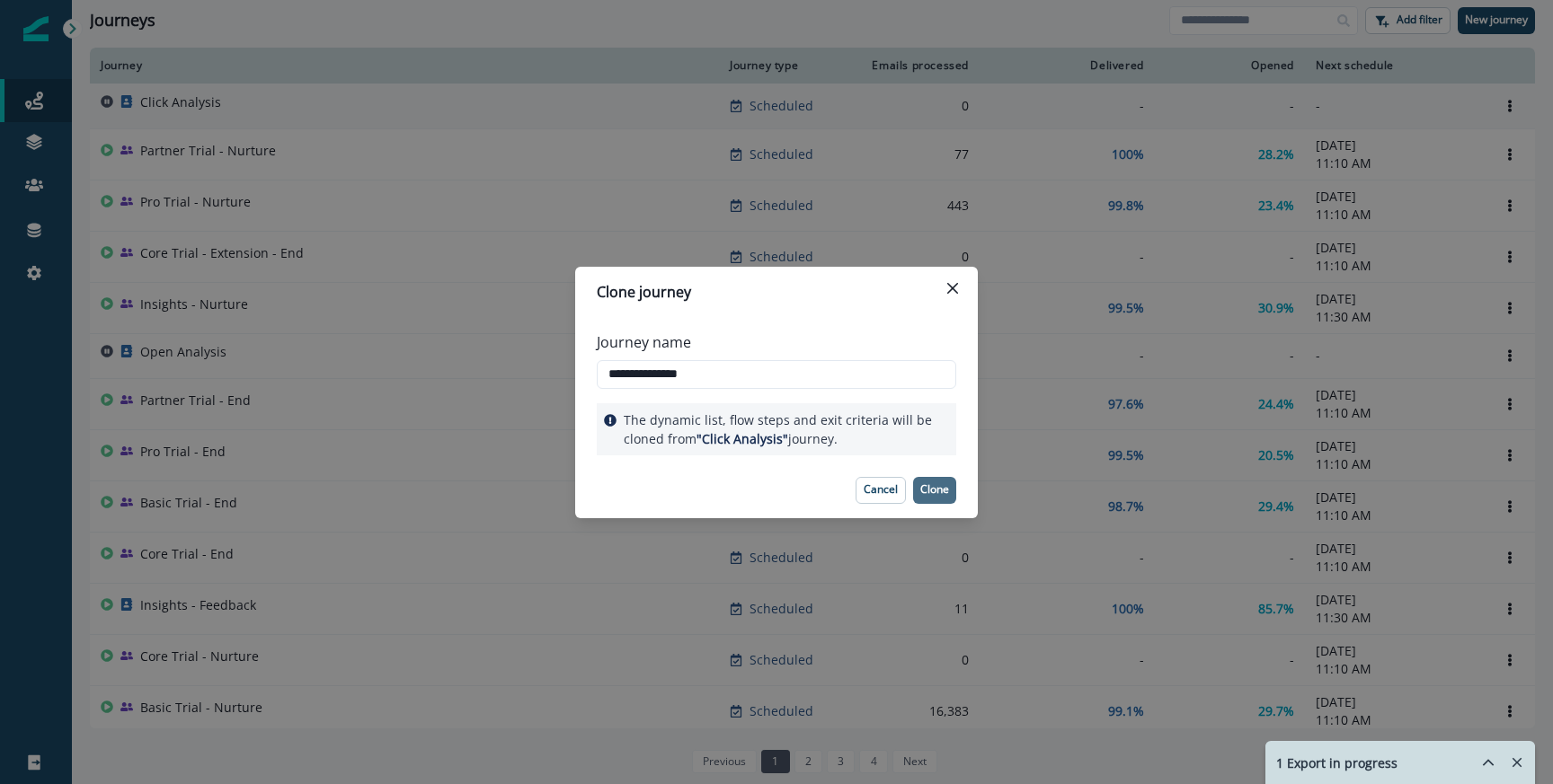
type input "**********"
click at [925, 496] on p "Clone" at bounding box center [934, 489] width 29 height 13
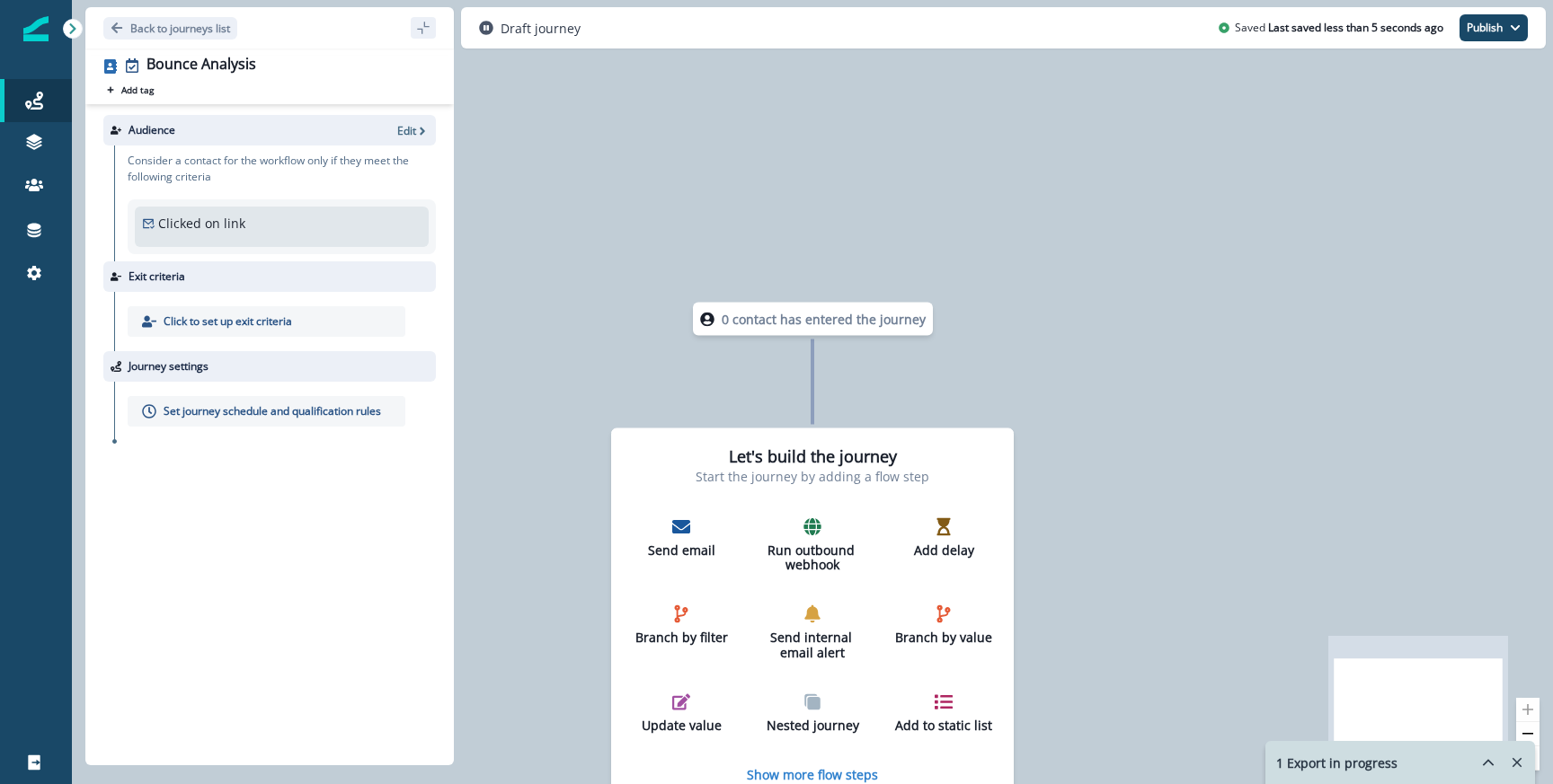
click at [395, 127] on div "Audience Edit" at bounding box center [270, 130] width 333 height 31
click at [402, 130] on p "Edit" at bounding box center [406, 130] width 19 height 15
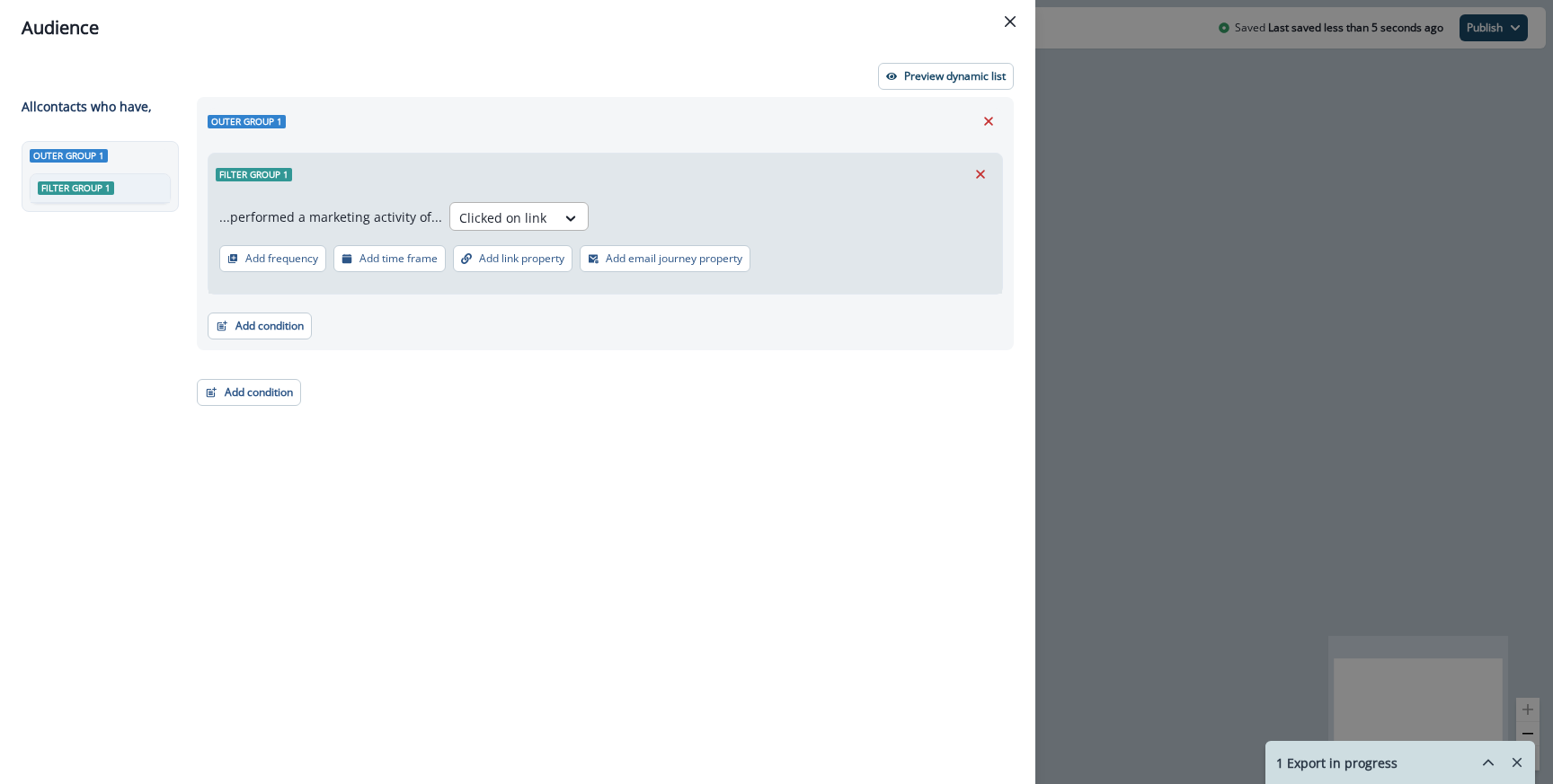
click at [525, 221] on div at bounding box center [503, 217] width 87 height 23
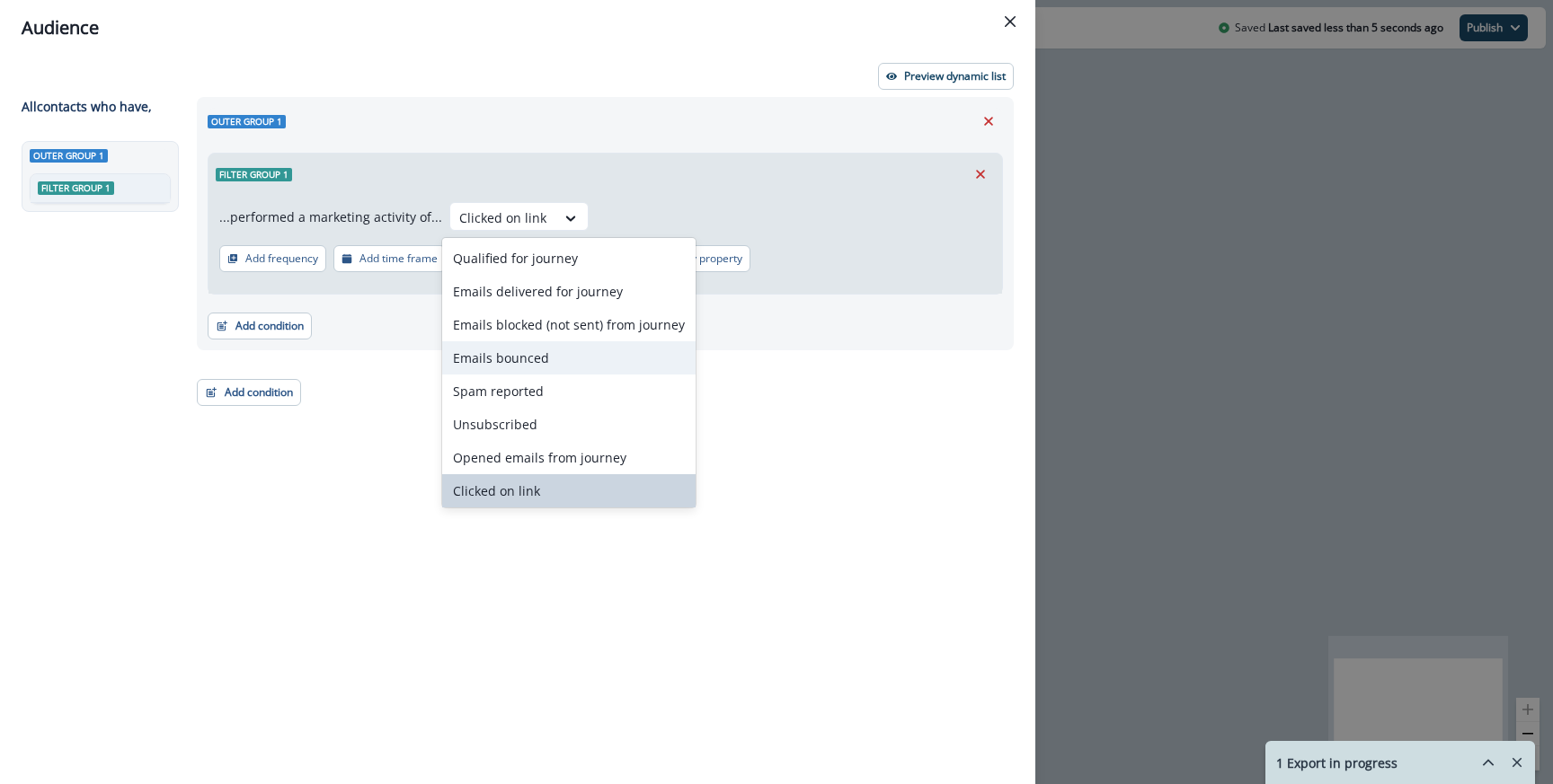
click at [559, 356] on div "Emails bounced" at bounding box center [569, 357] width 253 height 33
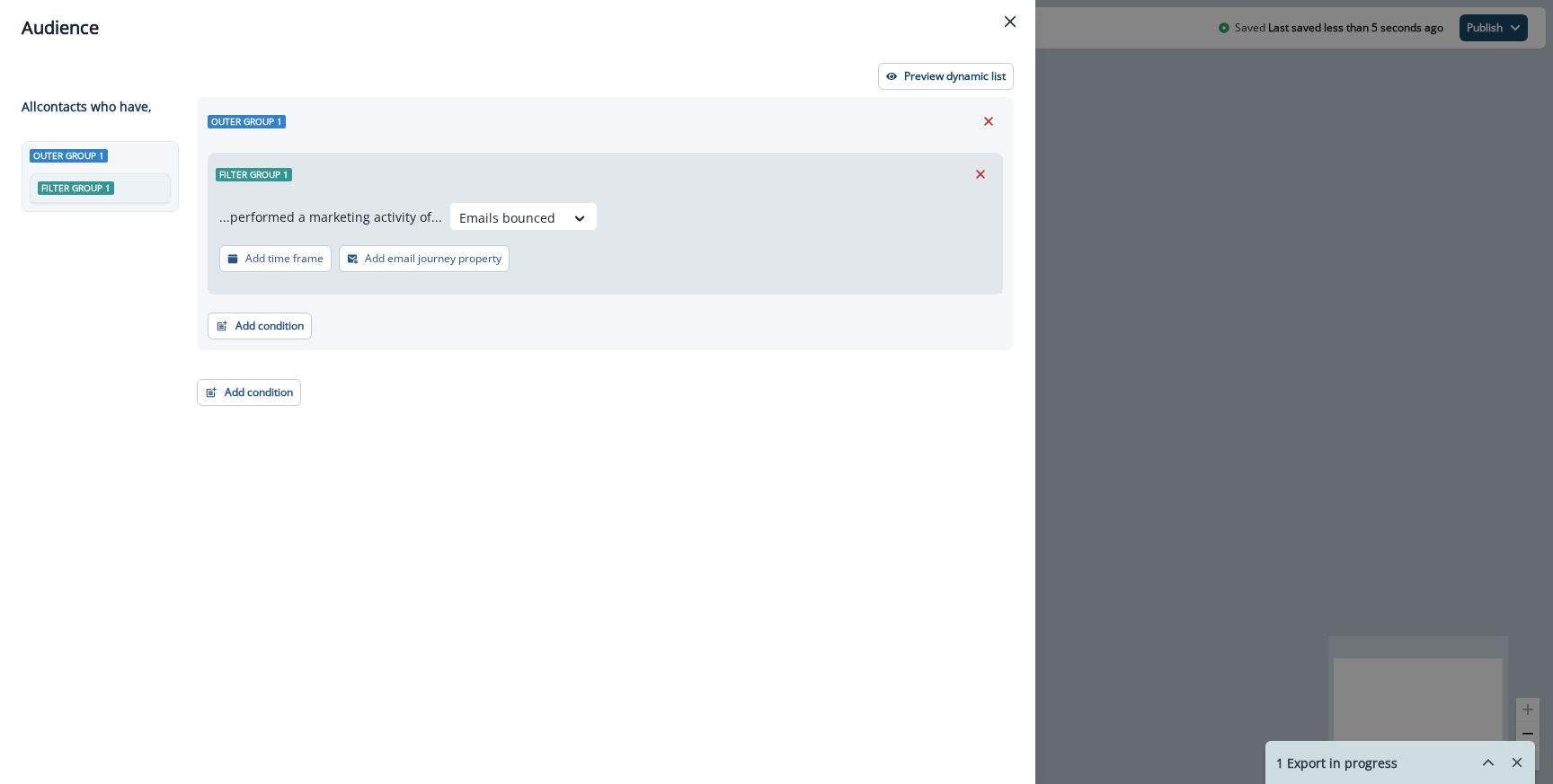
click at [800, 163] on div "Filter group 1" at bounding box center [604, 175] width 793 height 42
click at [1081, 130] on div "Audience Preview dynamic list All contact s who have, Outer group 1 Filter grou…" at bounding box center [776, 392] width 1553 height 784
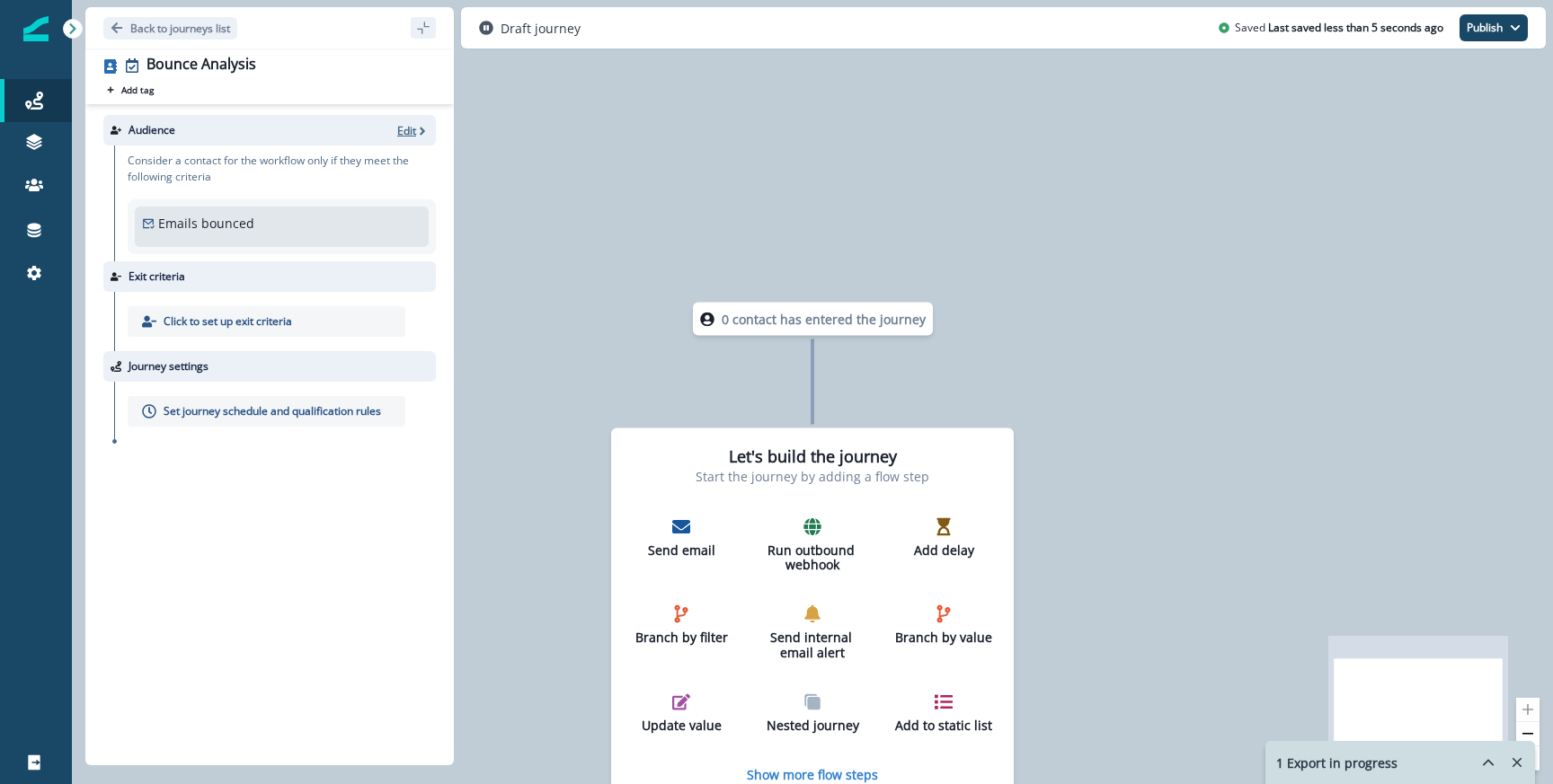
click at [406, 128] on p "Edit" at bounding box center [406, 130] width 19 height 15
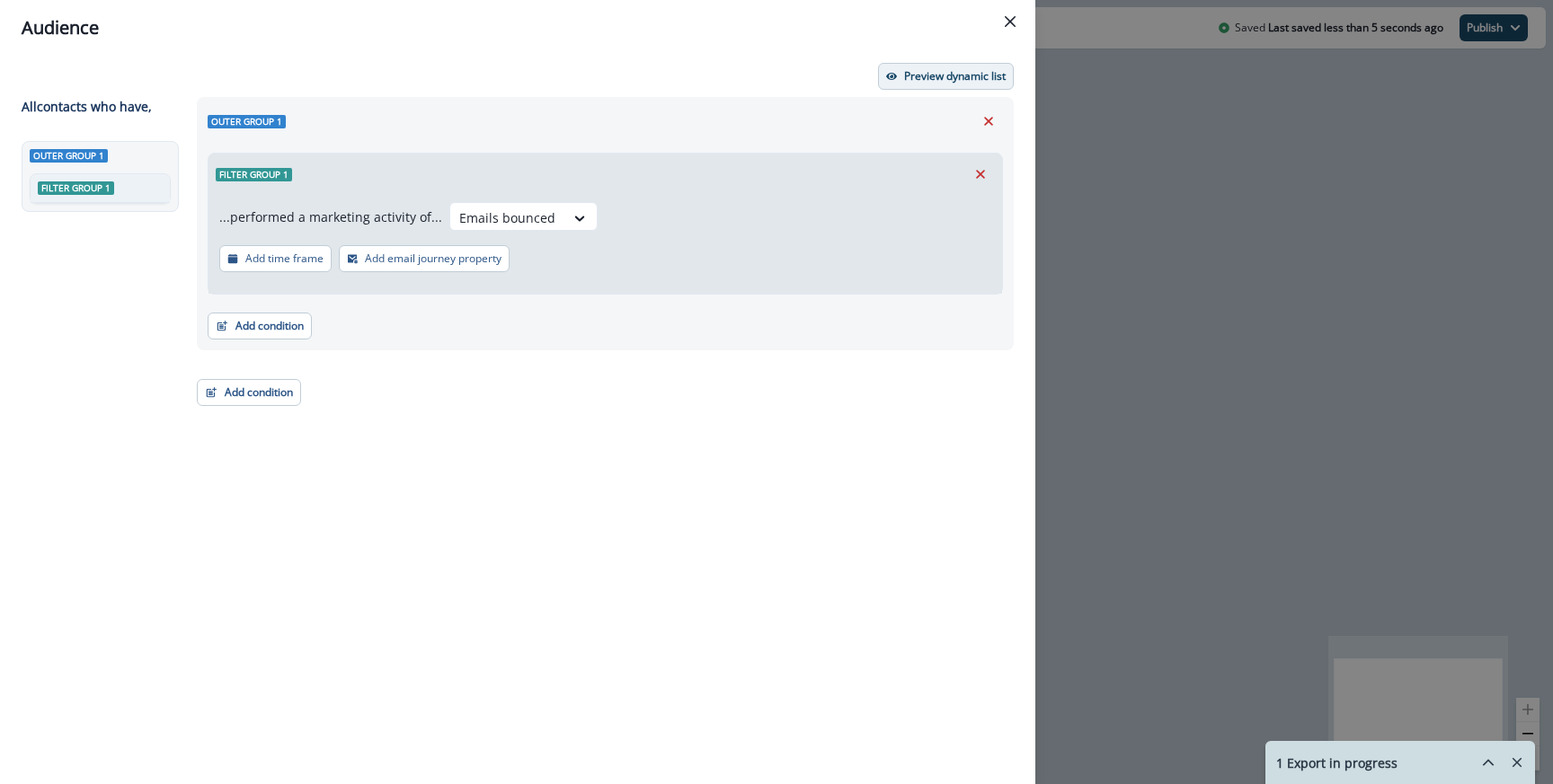
click at [922, 70] on p "Preview dynamic list" at bounding box center [954, 76] width 101 height 13
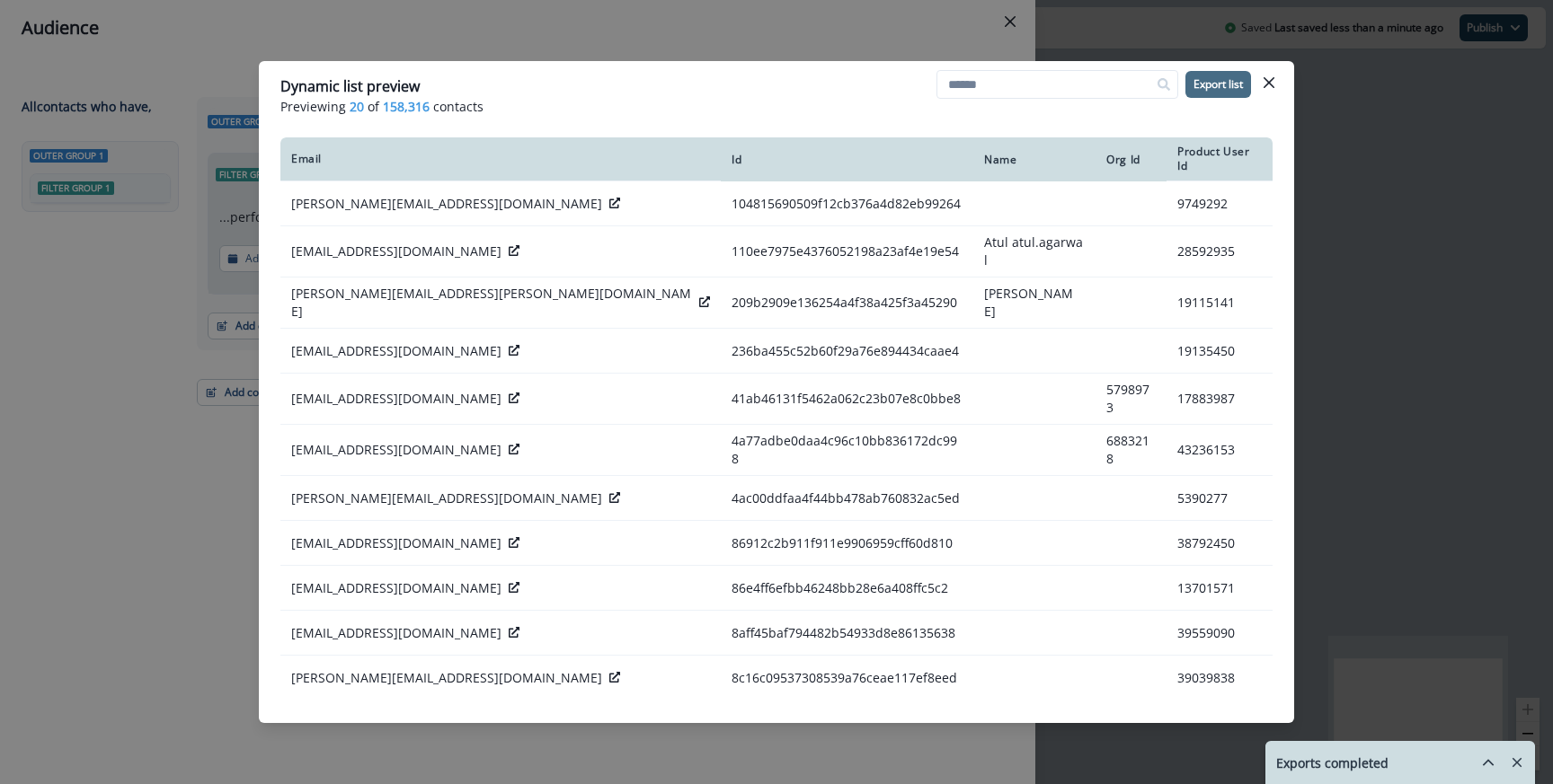
click at [1236, 85] on p "Export list" at bounding box center [1217, 84] width 50 height 13
click at [1492, 760] on icon "hide-exports" at bounding box center [1488, 762] width 16 height 16
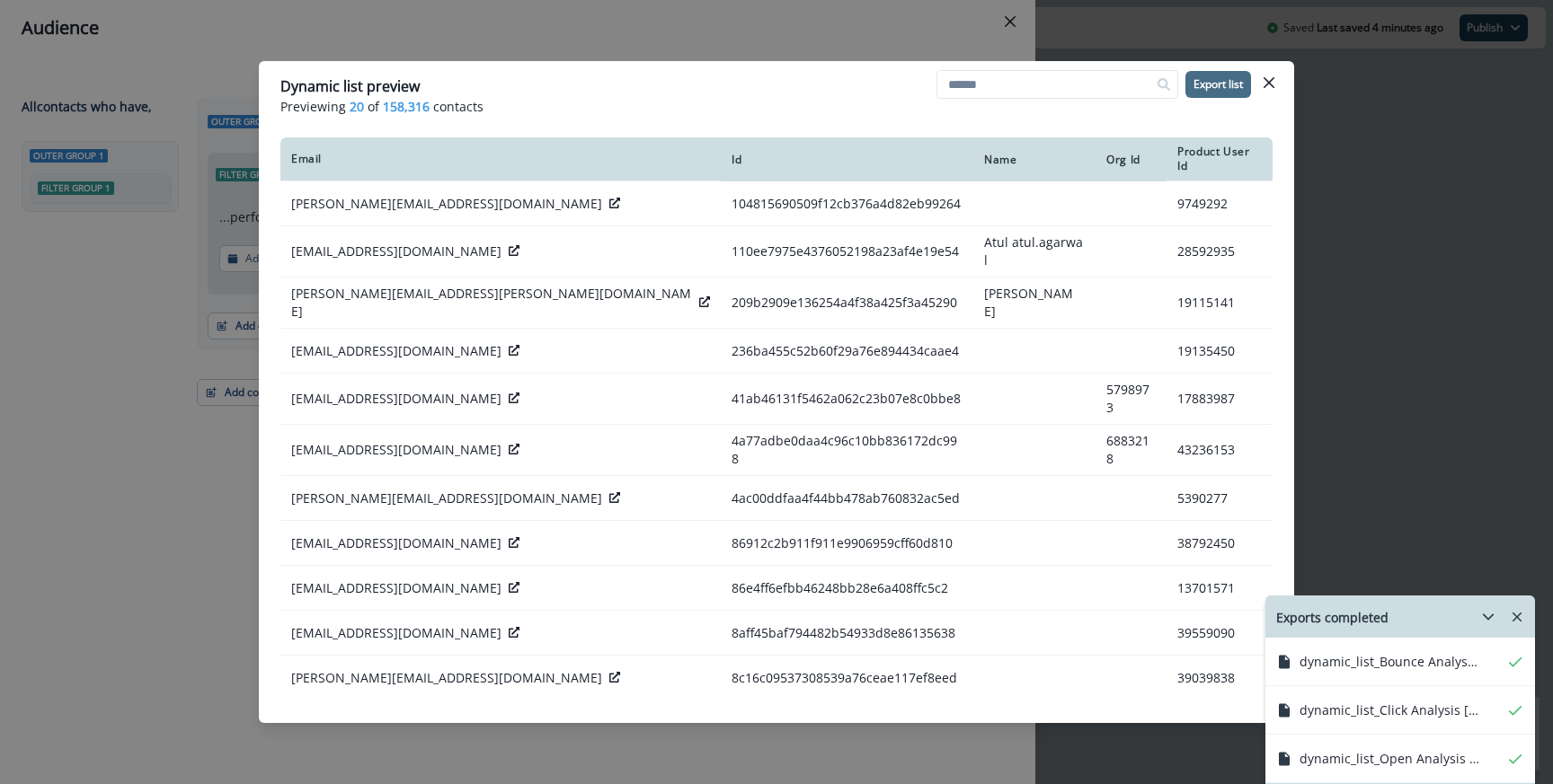
click at [573, 43] on div "Dynamic list preview Previewing 20 of 158,316 contacts Export list Email Id Nam…" at bounding box center [776, 392] width 1553 height 784
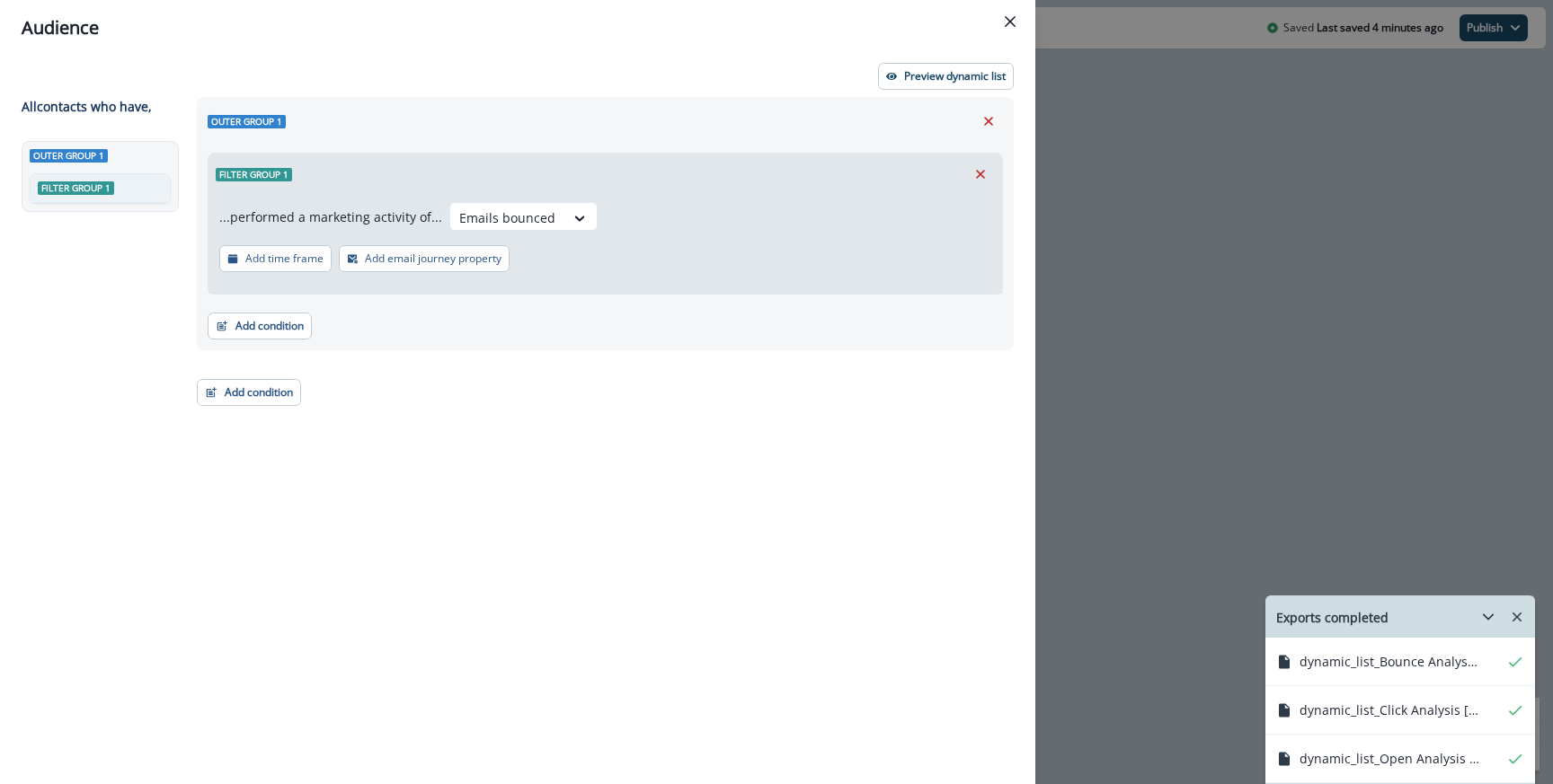
click at [1087, 328] on div "Audience Preview dynamic list All contact s who have, Outer group 1 Filter grou…" at bounding box center [776, 392] width 1553 height 784
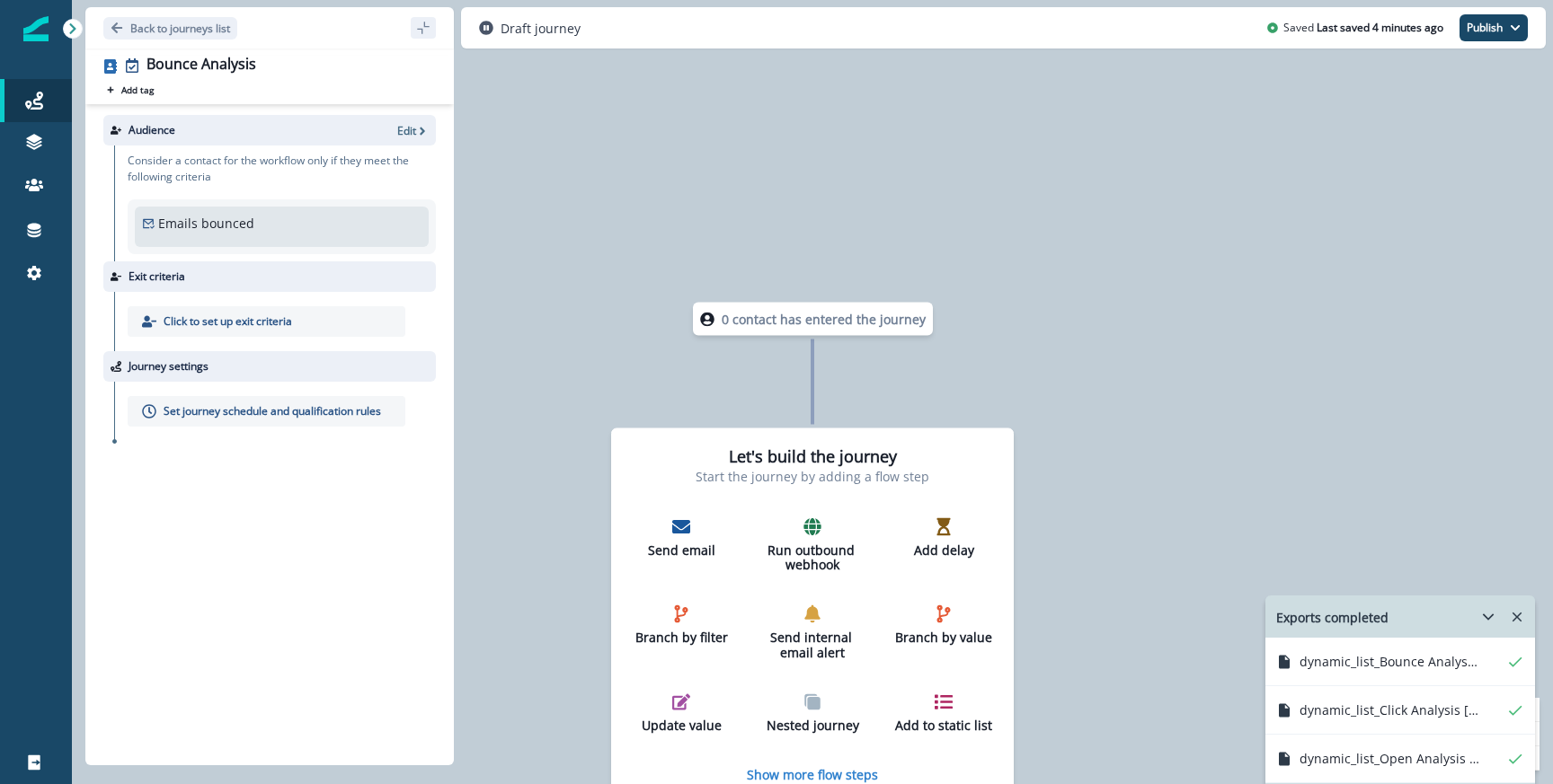
click at [197, 43] on div "Back to journeys list" at bounding box center [269, 28] width 368 height 42
click at [198, 40] on div "Back to journeys list" at bounding box center [269, 28] width 368 height 42
click at [198, 37] on button "Back to journeys list" at bounding box center [170, 28] width 134 height 23
